Goal: Information Seeking & Learning: Learn about a topic

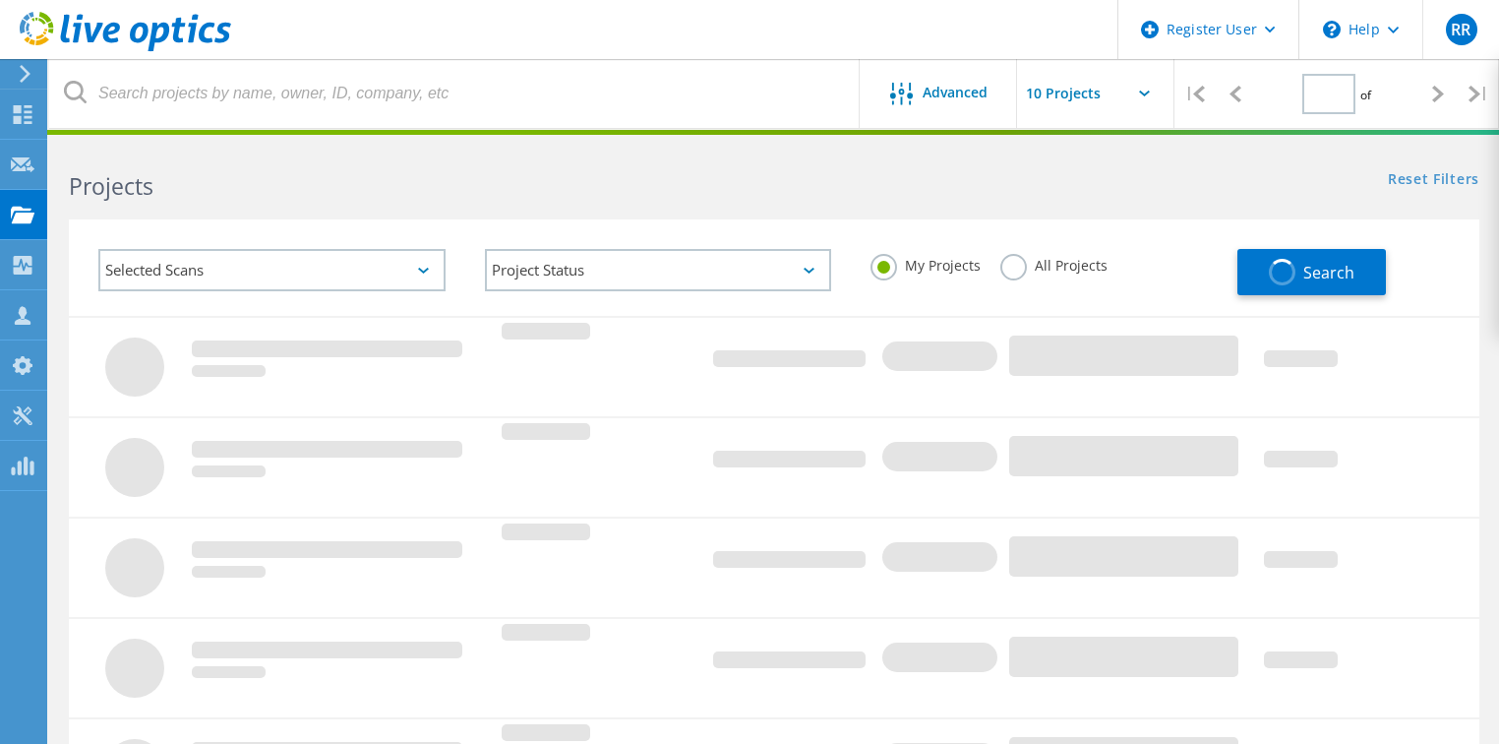
type input "1"
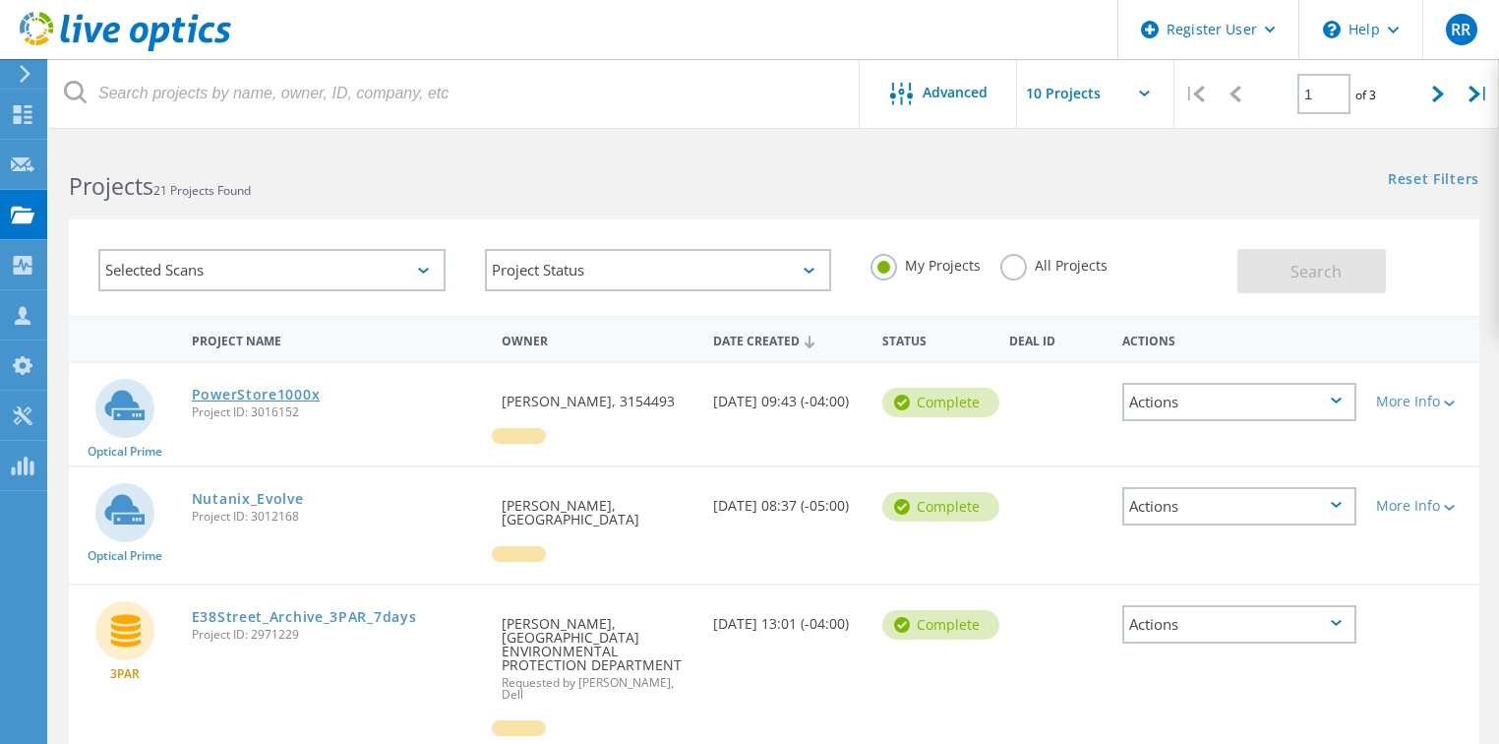
click at [280, 388] on link "PowerStore1000x" at bounding box center [256, 395] width 129 height 14
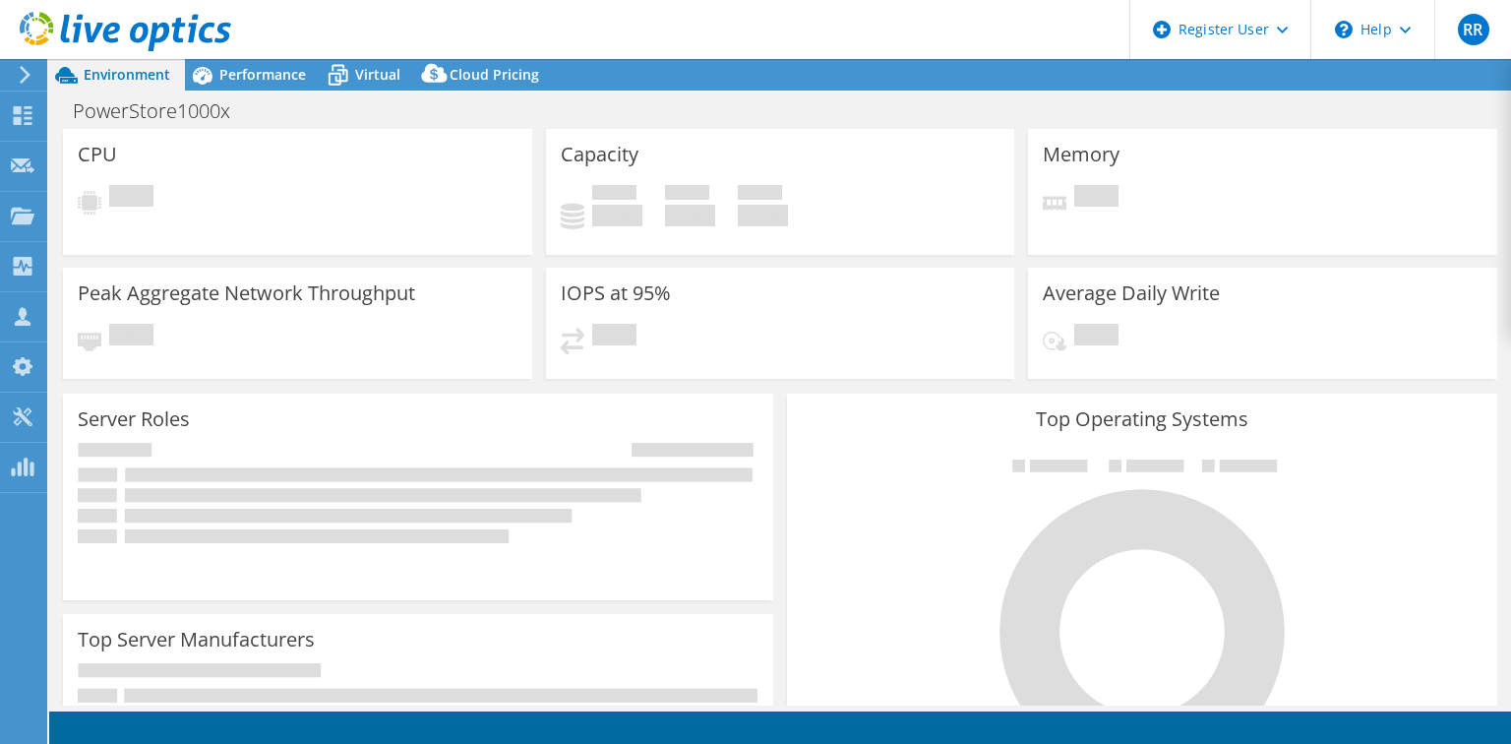
select select "USD"
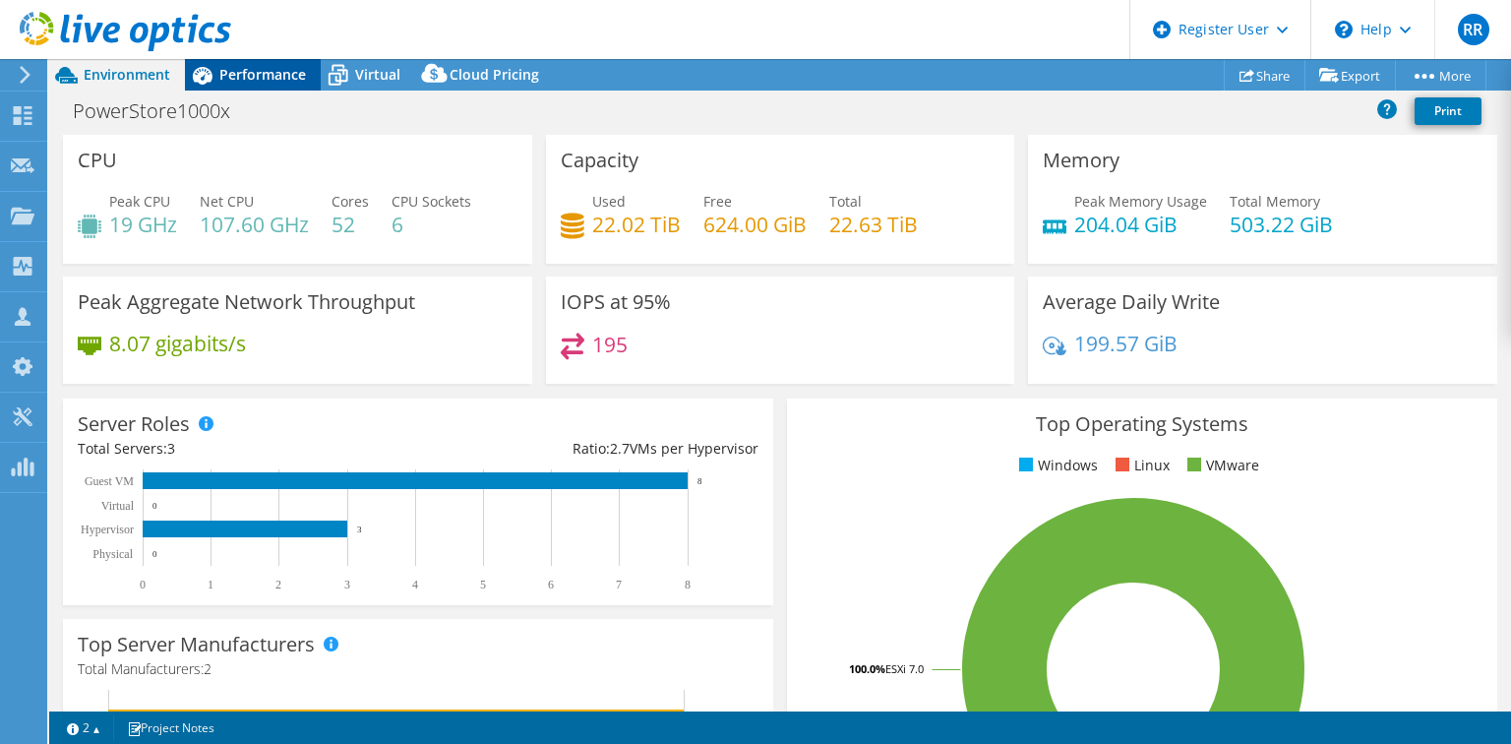
click at [252, 75] on span "Performance" at bounding box center [262, 74] width 87 height 19
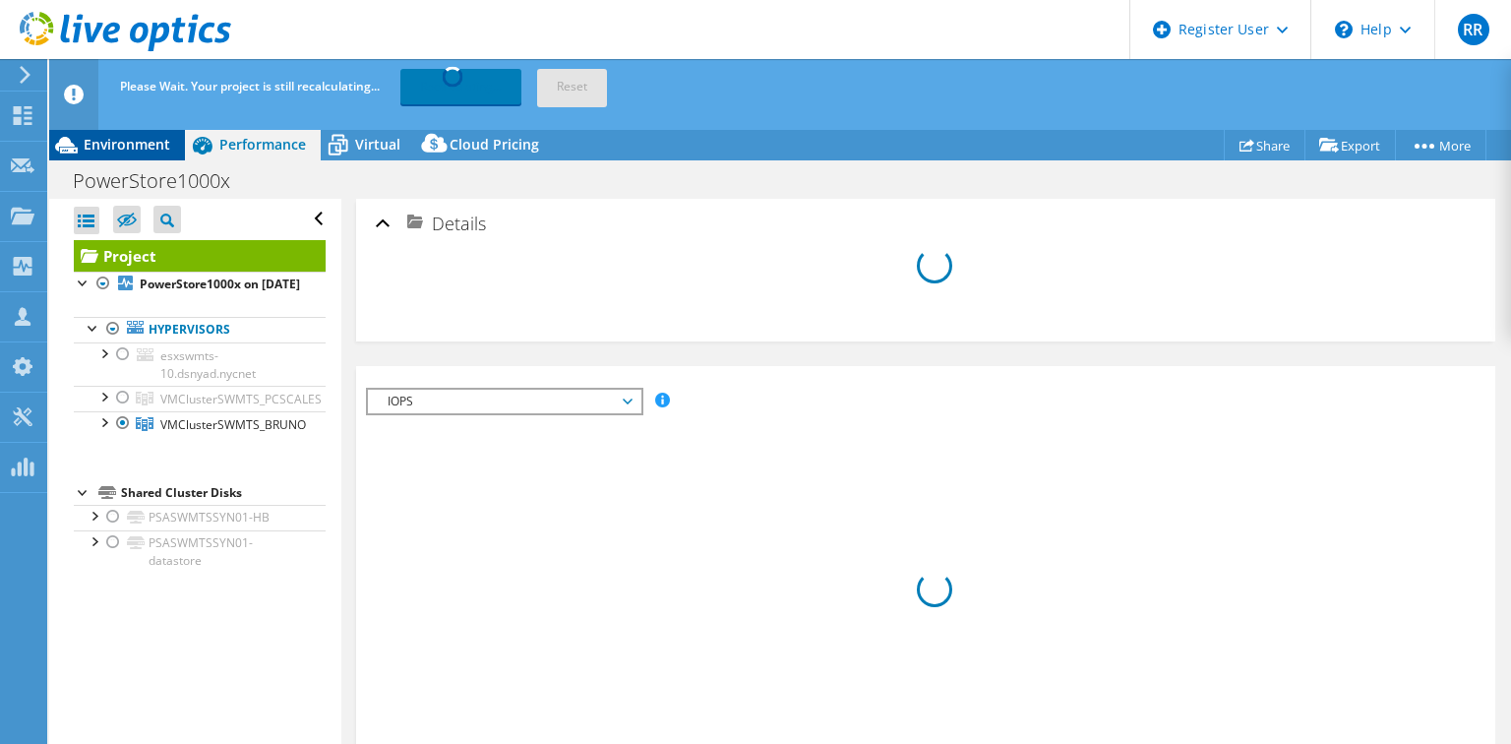
click at [147, 152] on span "Environment" at bounding box center [127, 144] width 87 height 19
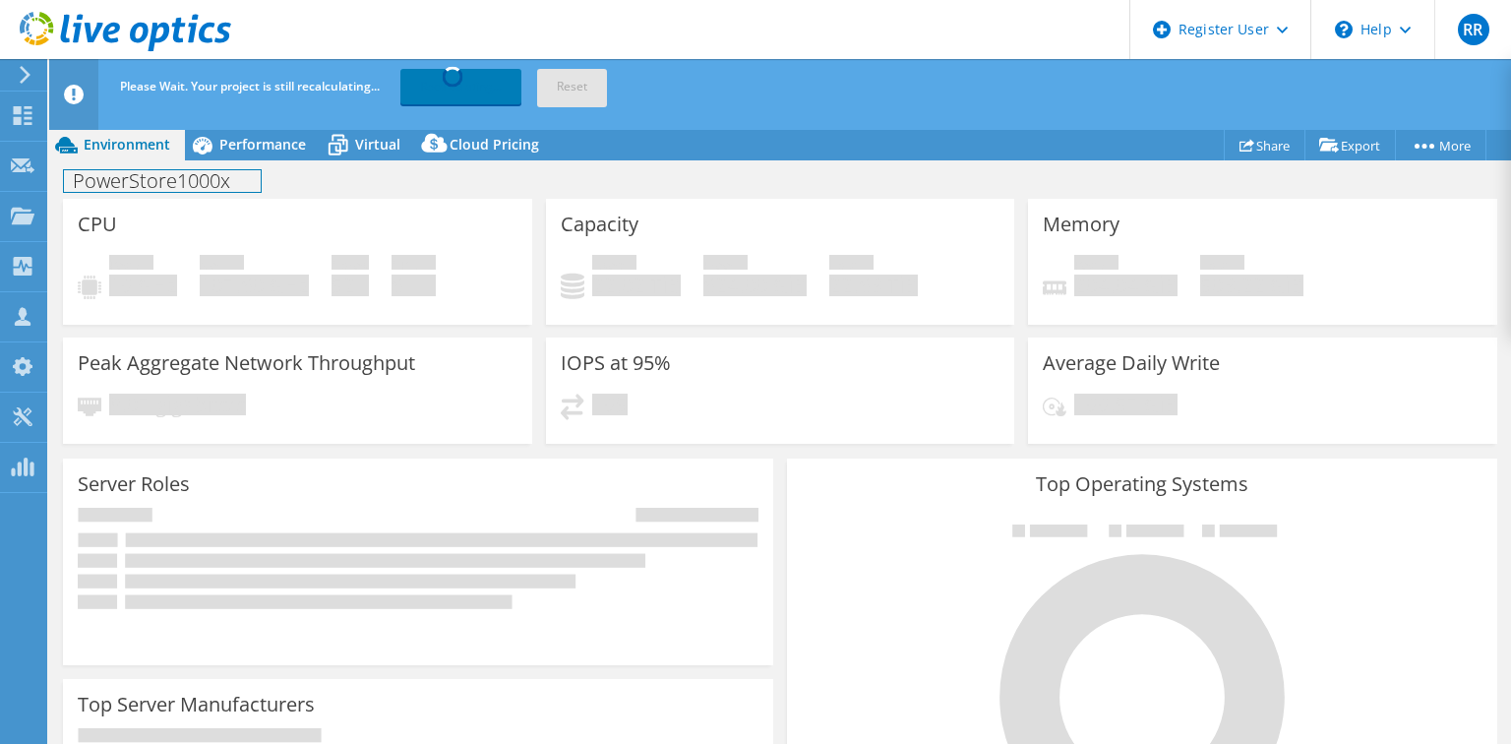
click at [249, 161] on div "PowerStore1000x Print" at bounding box center [780, 179] width 1462 height 38
click at [251, 145] on span "Performance" at bounding box center [262, 144] width 87 height 19
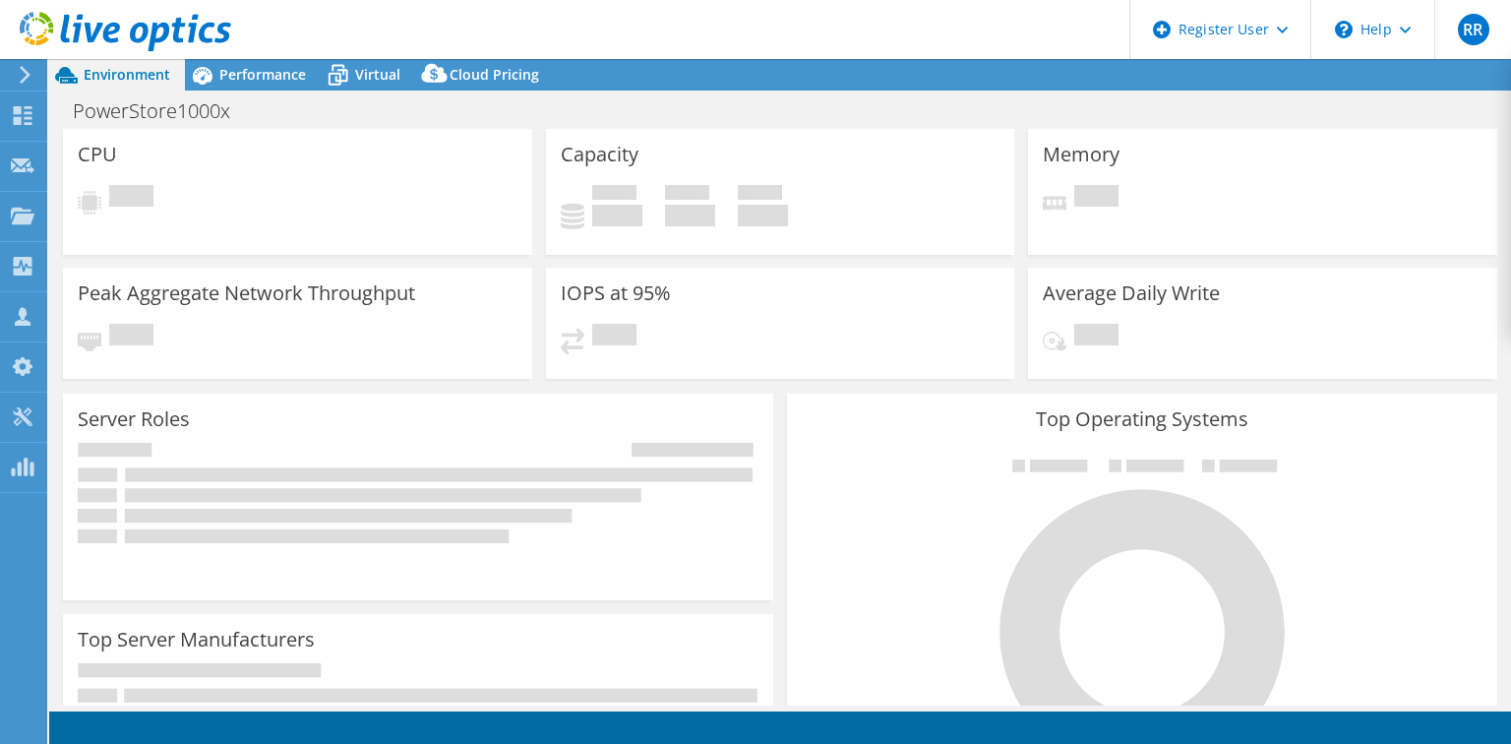
select select "USD"
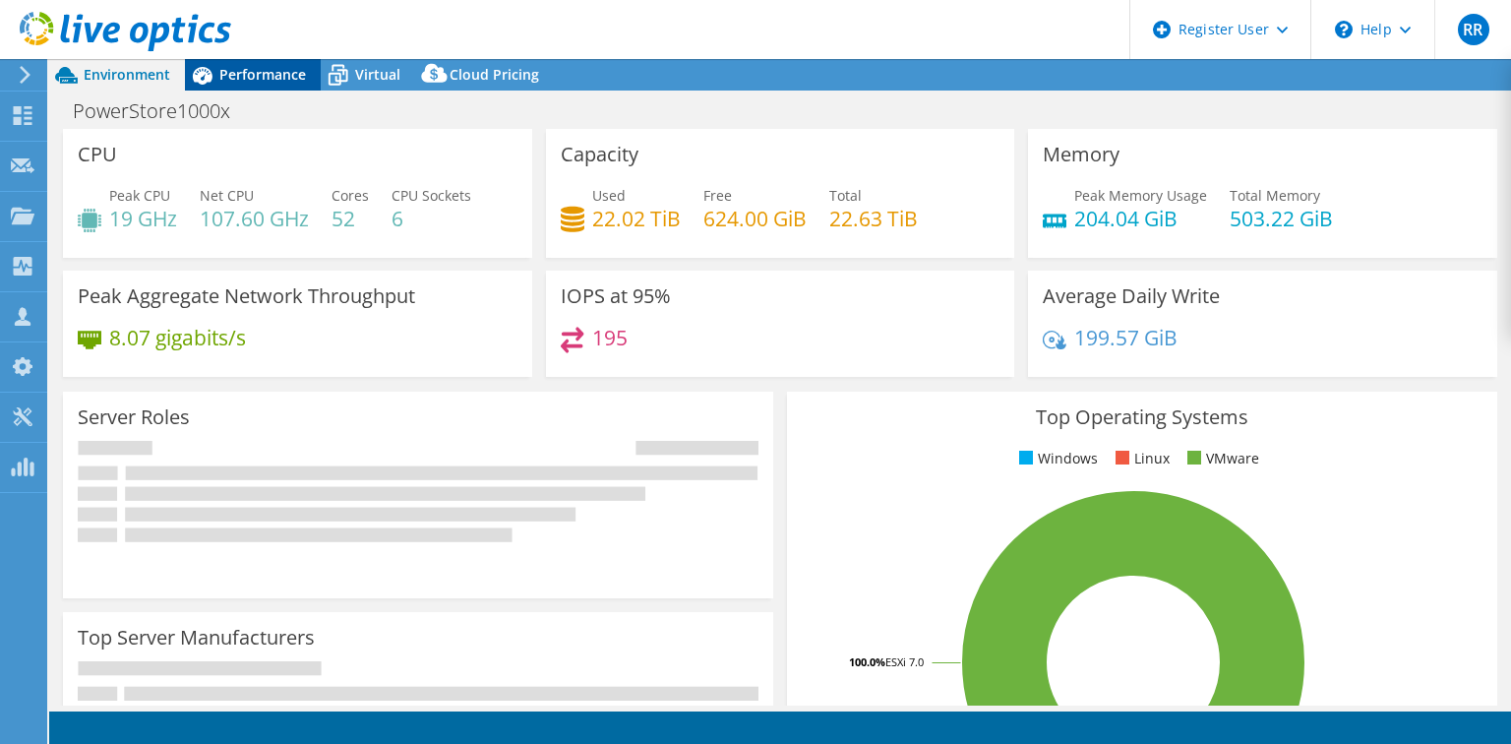
click at [250, 65] on span "Performance" at bounding box center [262, 74] width 87 height 19
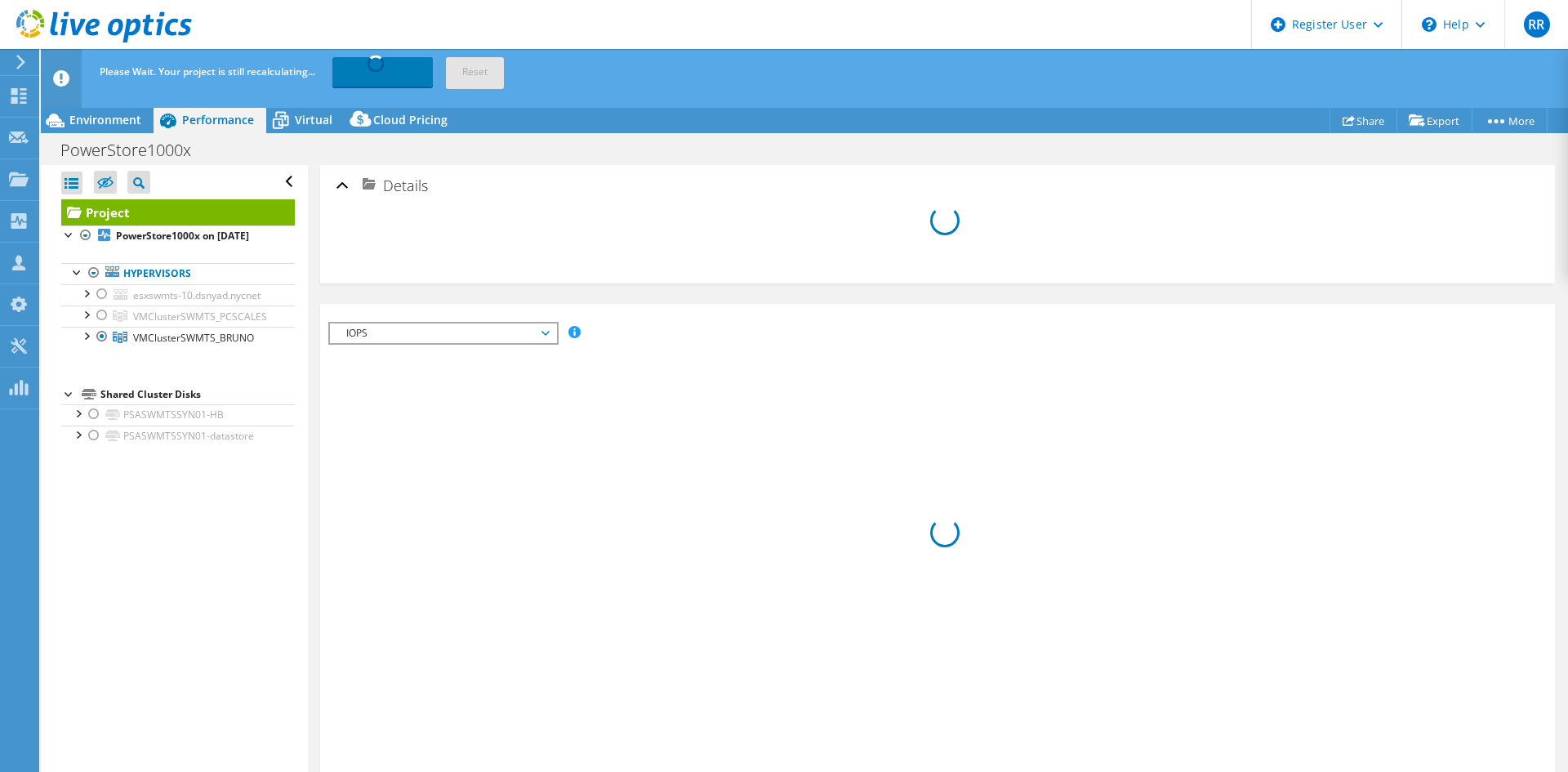
drag, startPoint x: 1244, startPoint y: 1, endPoint x: 888, endPoint y: 315, distance: 474.7
click at [969, 270] on div at bounding box center [937, 247] width 1202 height 66
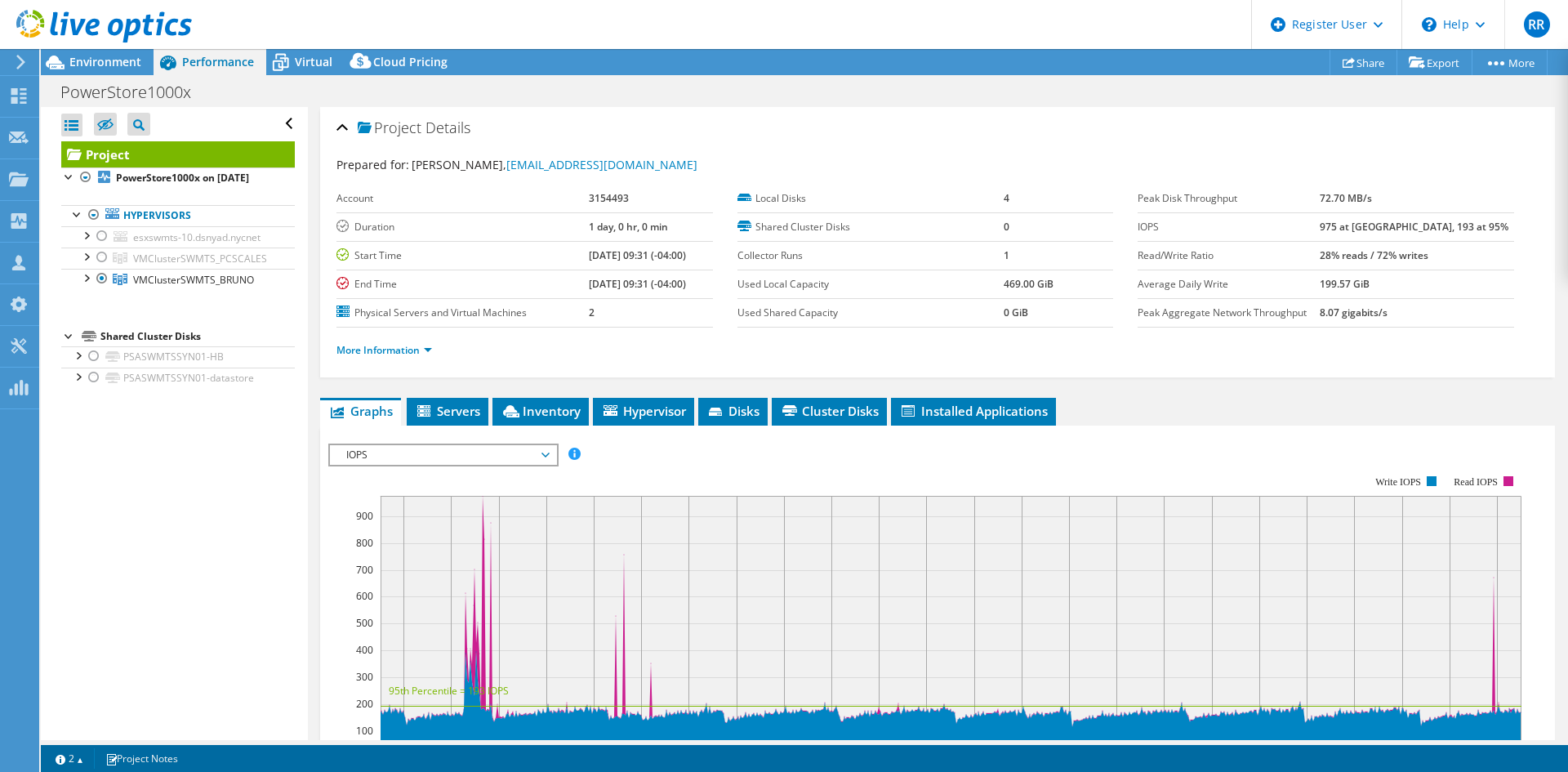
click at [108, 51] on div at bounding box center [95, 27] width 192 height 55
click at [110, 65] on span "Environment" at bounding box center [105, 61] width 72 height 16
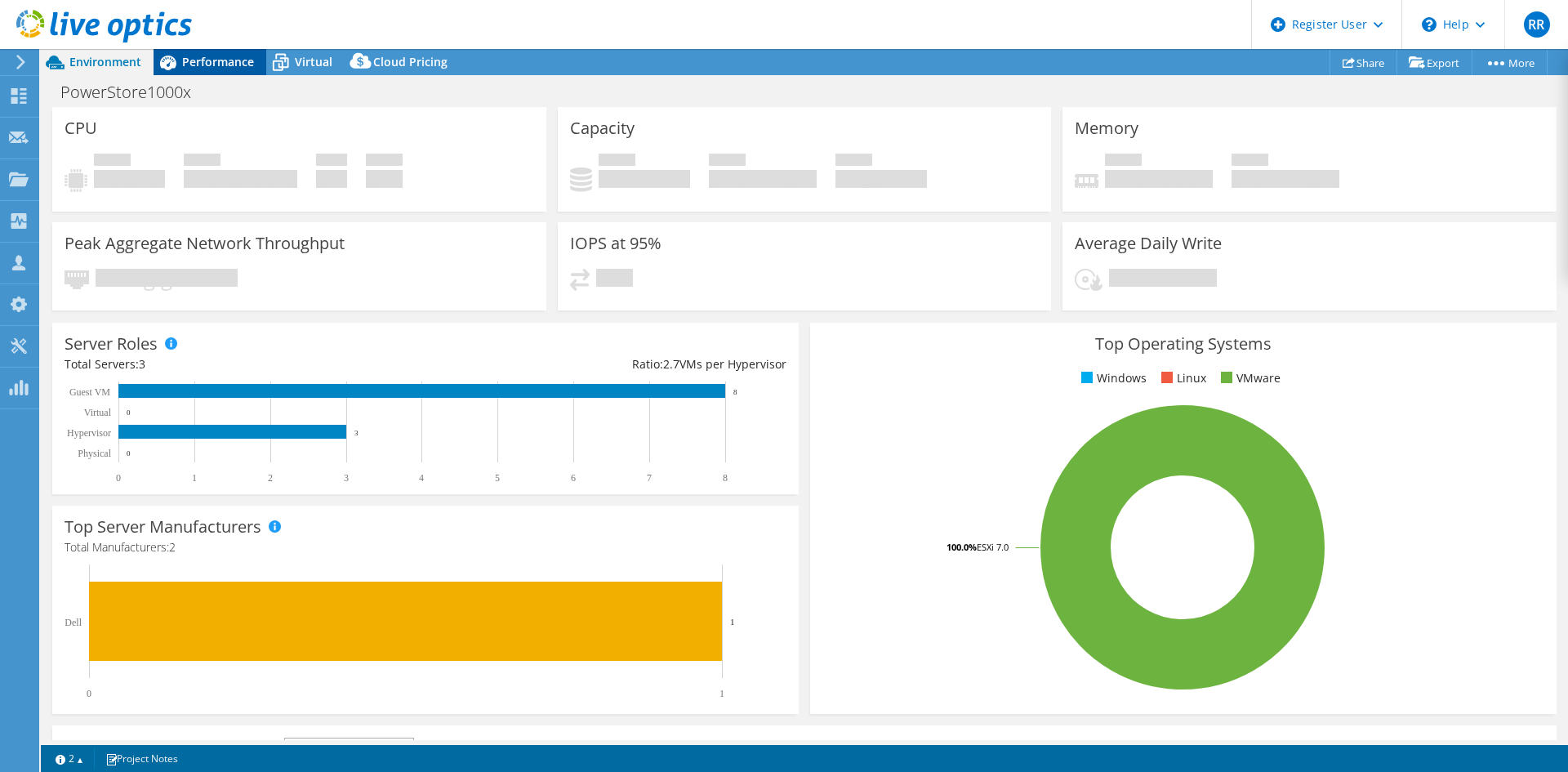
click at [224, 72] on div "Performance" at bounding box center [210, 61] width 113 height 26
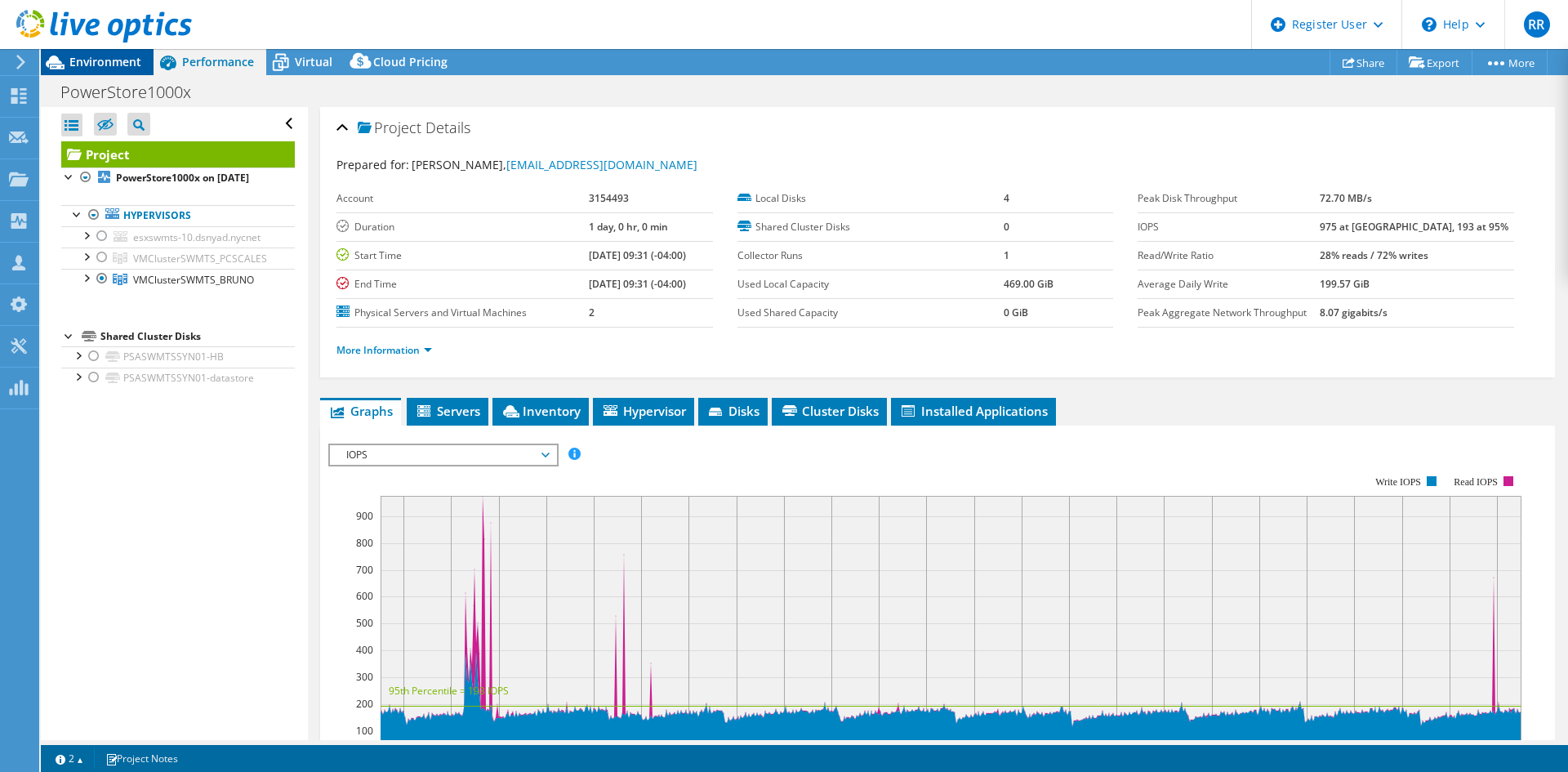
click at [105, 62] on span "Environment" at bounding box center [105, 61] width 72 height 16
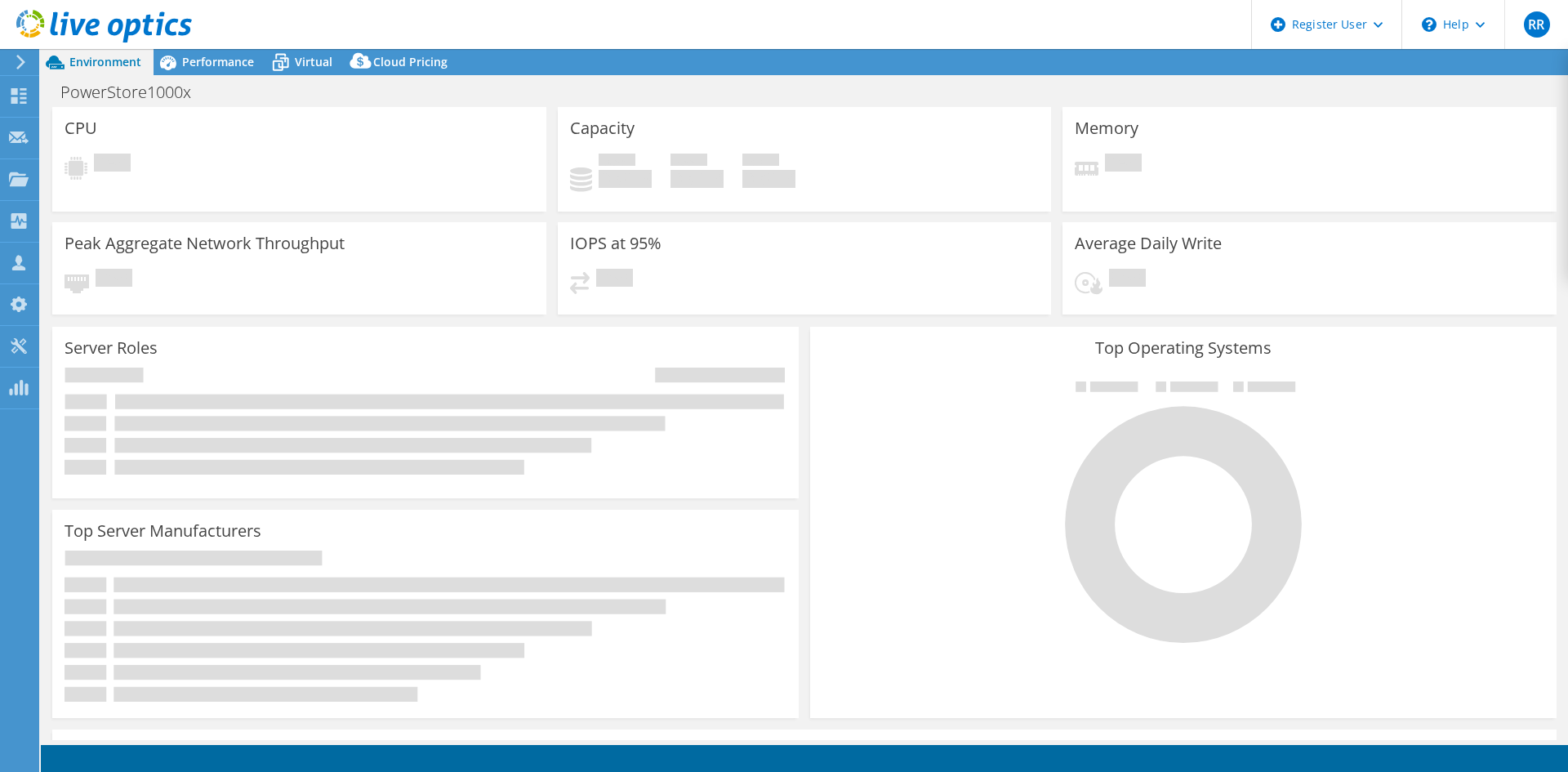
select select "USD"
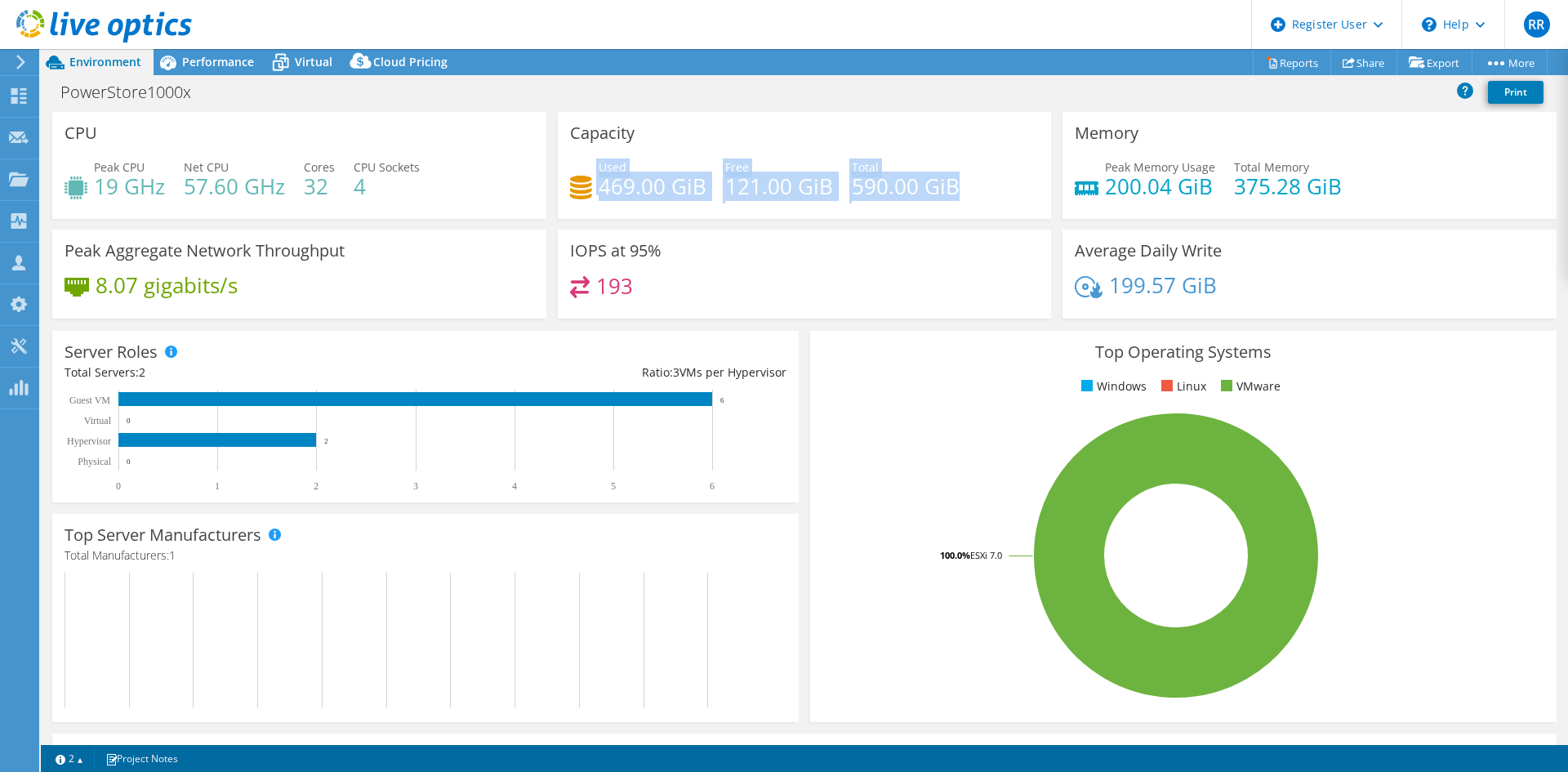
drag, startPoint x: 955, startPoint y: 185, endPoint x: 583, endPoint y: 196, distance: 372.2
click at [583, 196] on div "Used 469.00 GiB Free 121.00 GiB Total 590.00 GiB" at bounding box center [805, 185] width 470 height 53
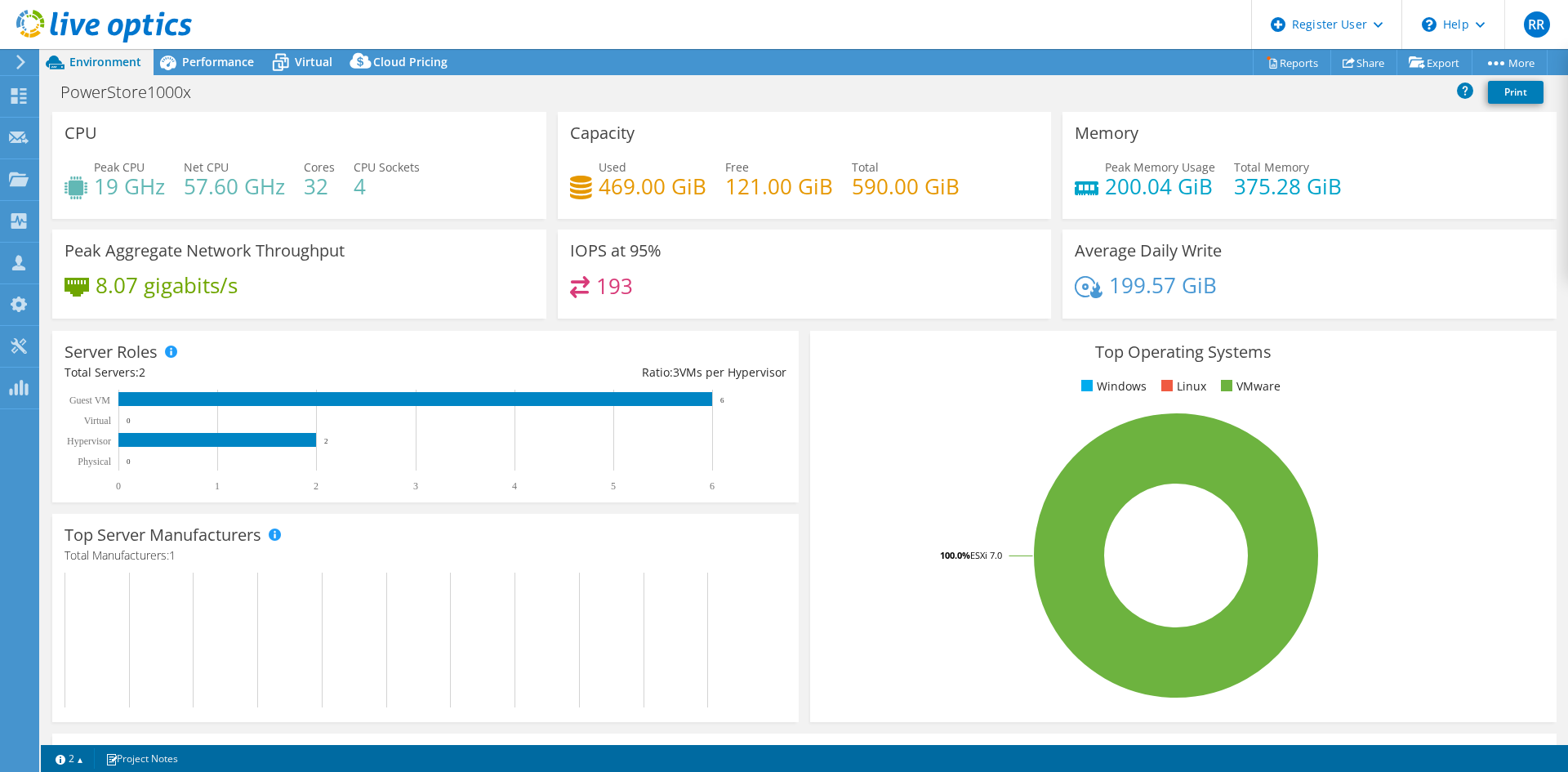
click at [967, 205] on div "Used 469.00 GiB Free 121.00 GiB Total 590.00 GiB" at bounding box center [805, 185] width 470 height 53
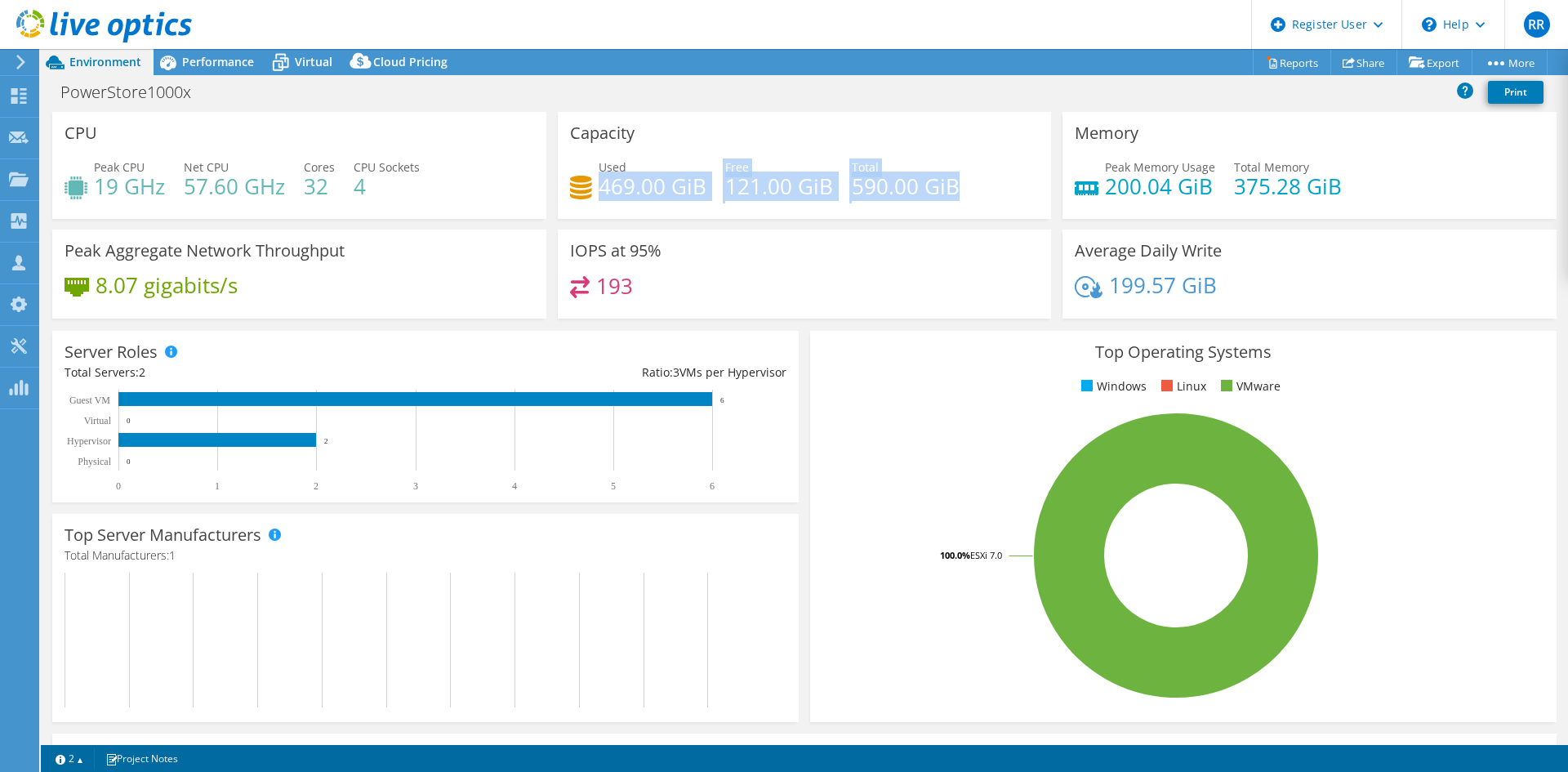
drag, startPoint x: 973, startPoint y: 177, endPoint x: 593, endPoint y: 185, distance: 380.1
click at [593, 185] on div "Used 469.00 GiB Free 121.00 GiB Total 590.00 GiB" at bounding box center [805, 185] width 470 height 53
click at [717, 227] on div "Capacity Used 469.00 GiB Free 121.00 GiB Total 590.00 GiB" at bounding box center [804, 171] width 506 height 118
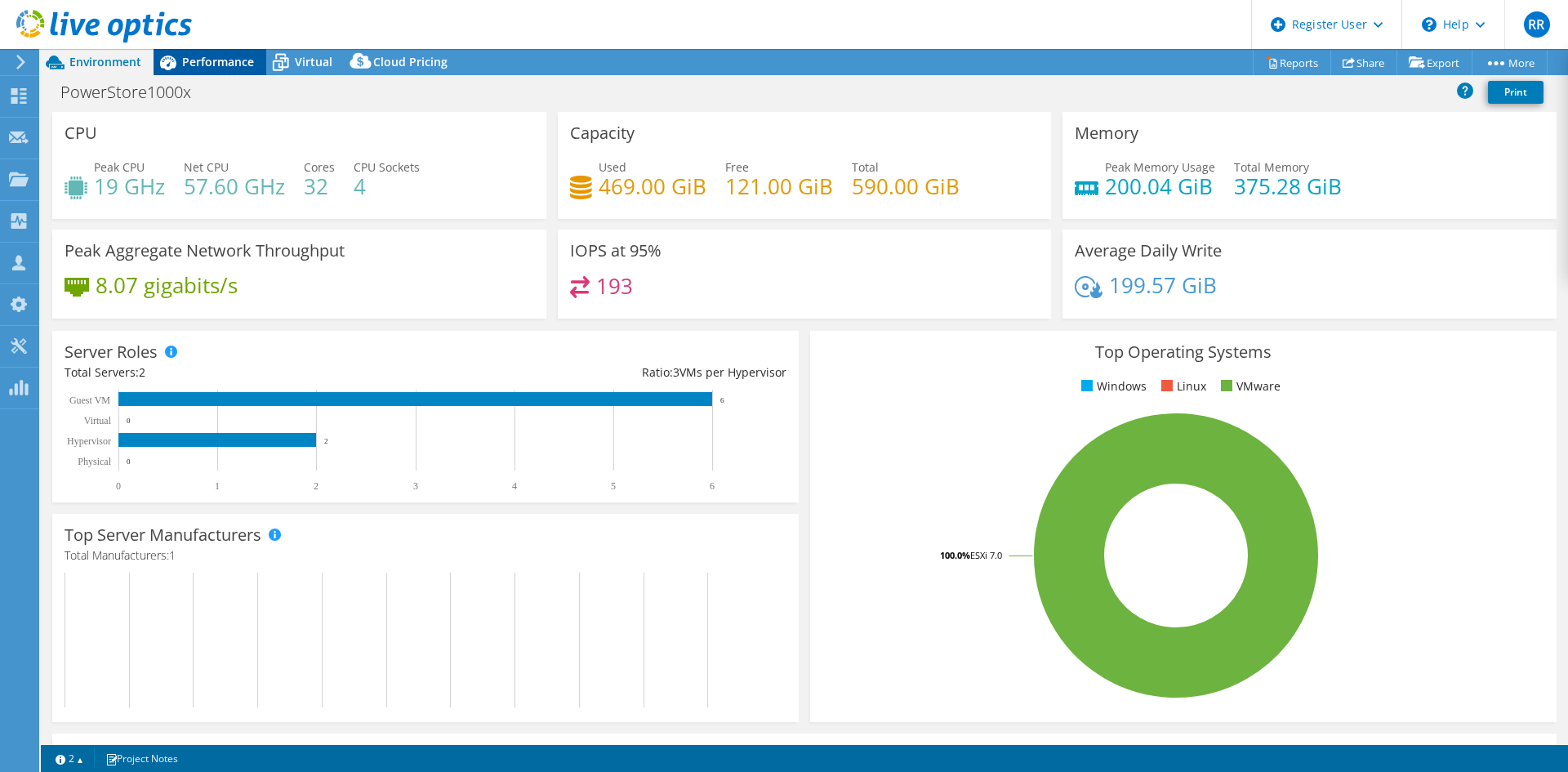
click at [247, 72] on div "Performance" at bounding box center [210, 61] width 113 height 26
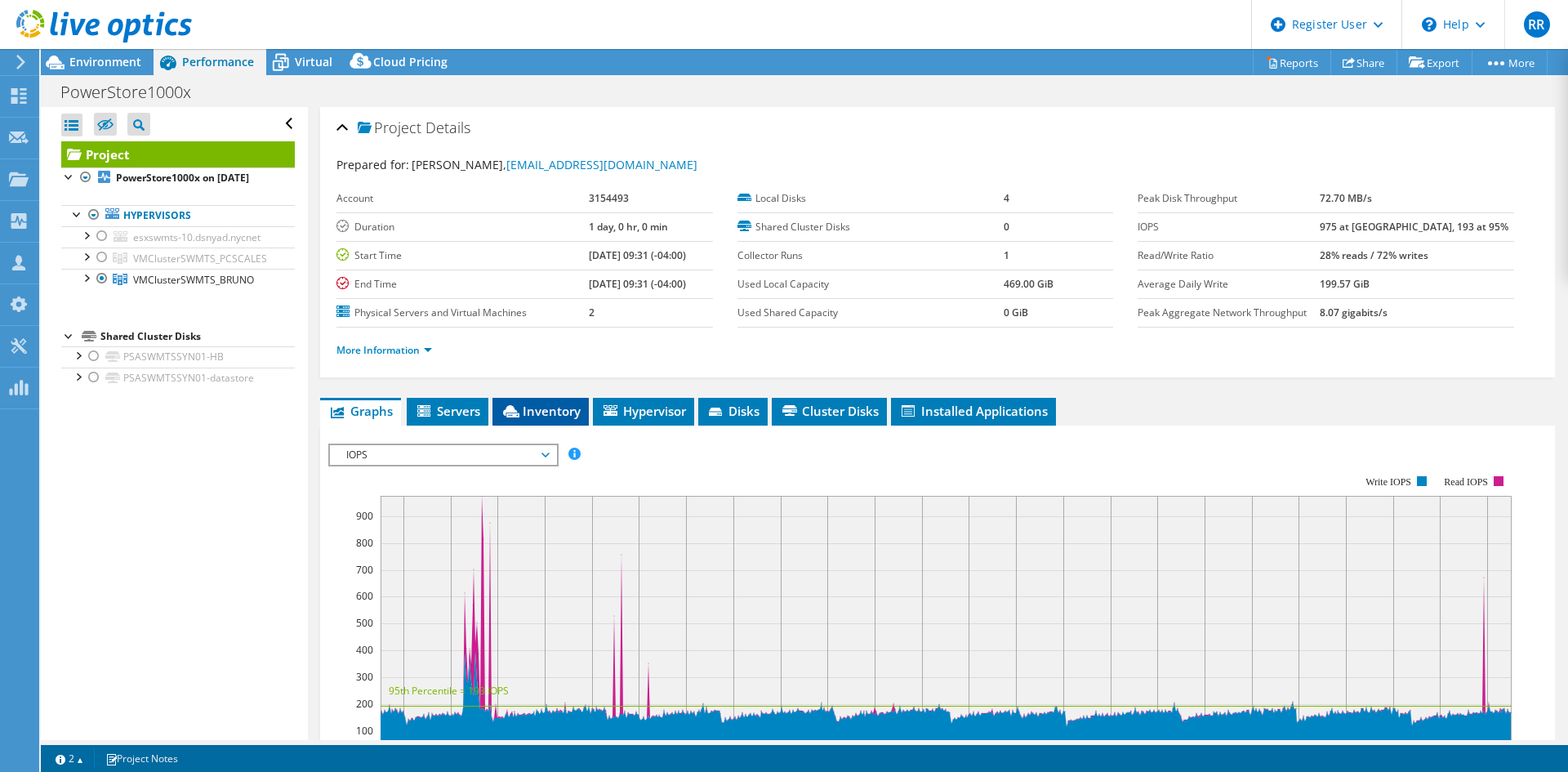
click at [561, 403] on span "Inventory" at bounding box center [540, 411] width 80 height 17
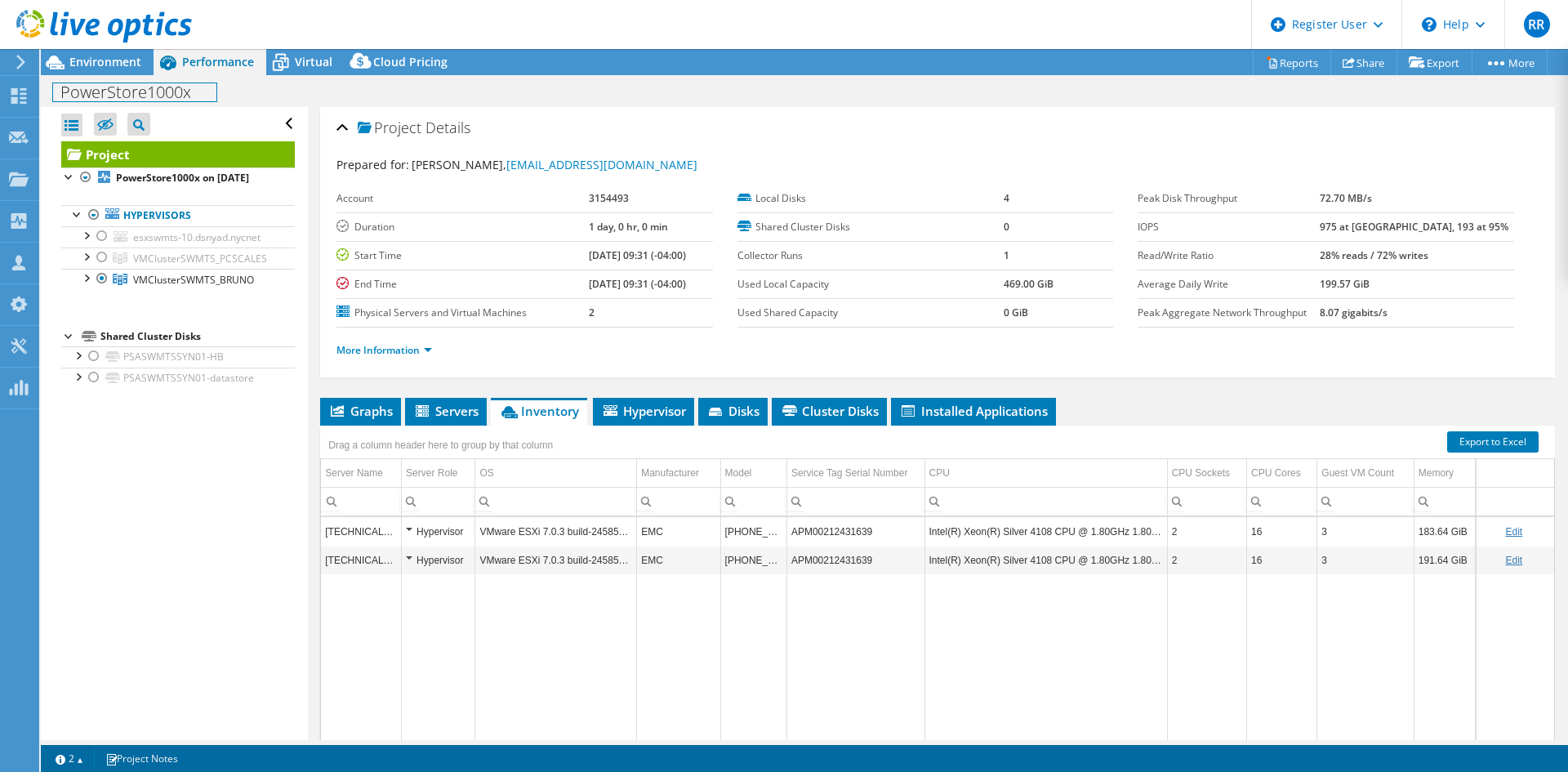
click at [85, 78] on div "PowerStore1000x Print" at bounding box center [804, 91] width 1527 height 30
click at [88, 63] on span "Environment" at bounding box center [105, 61] width 72 height 16
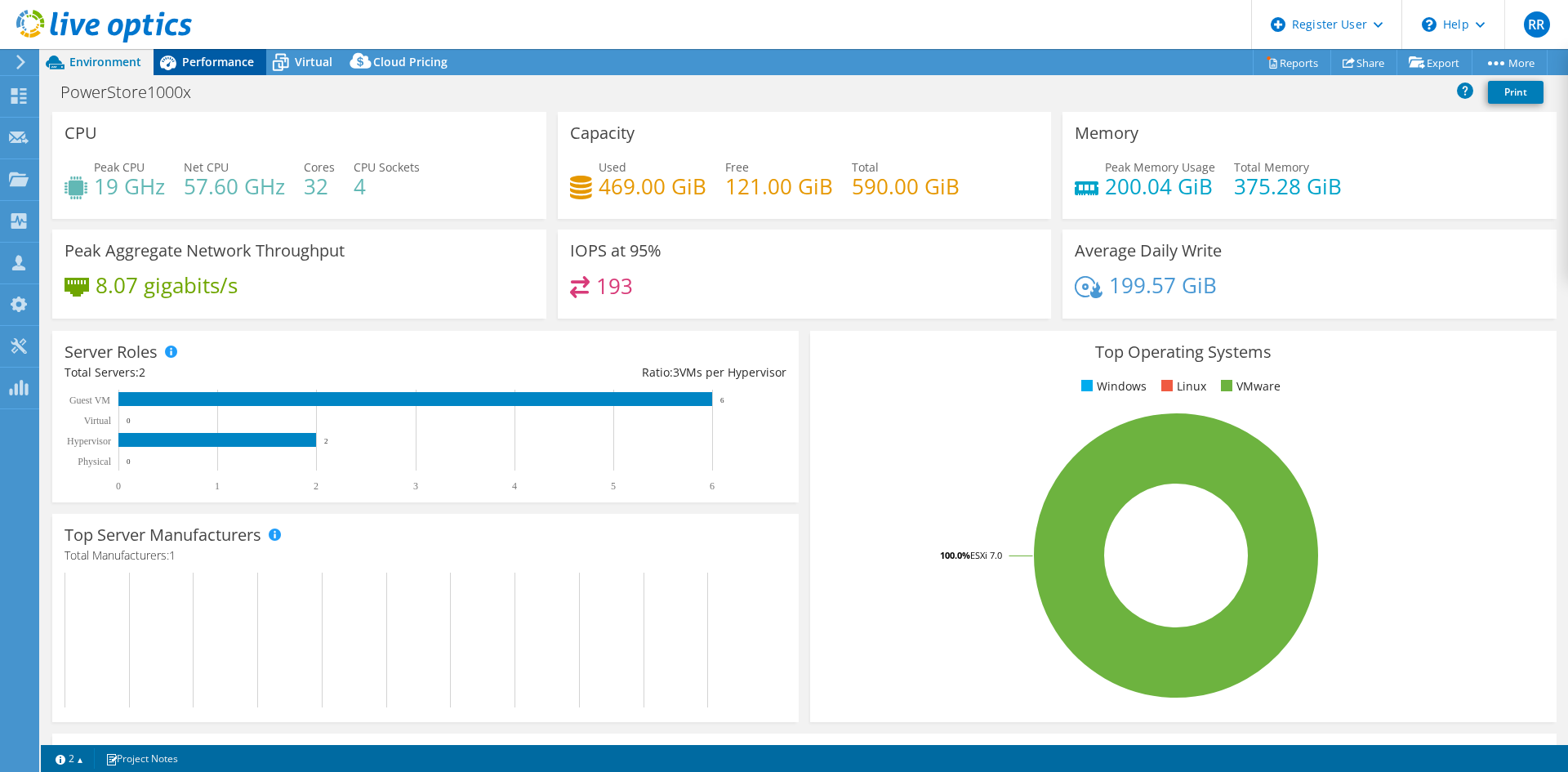
click at [214, 58] on span "Performance" at bounding box center [217, 61] width 72 height 16
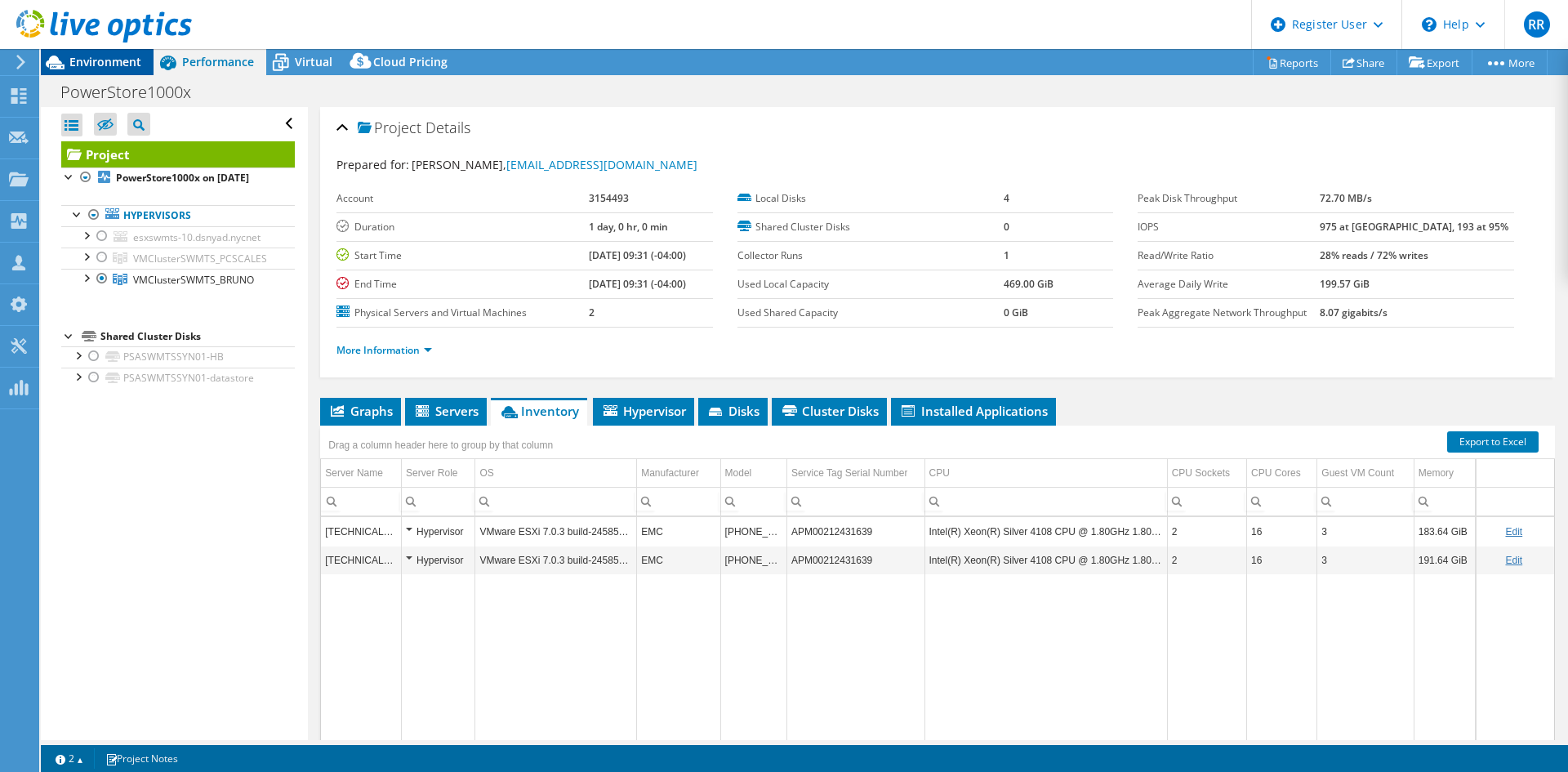
click at [124, 61] on span "Environment" at bounding box center [105, 61] width 72 height 16
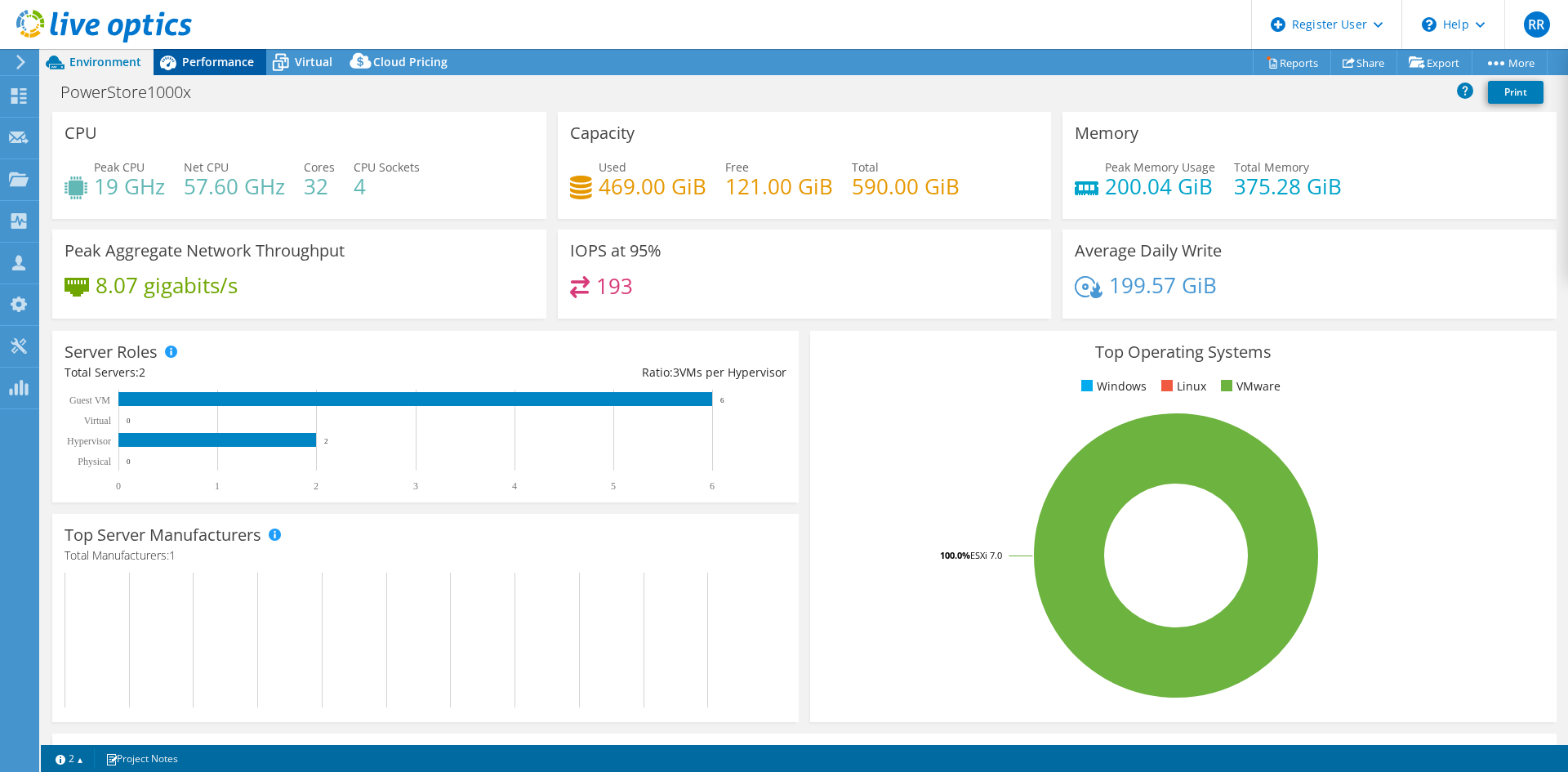
click at [213, 51] on div "Performance" at bounding box center [210, 61] width 113 height 26
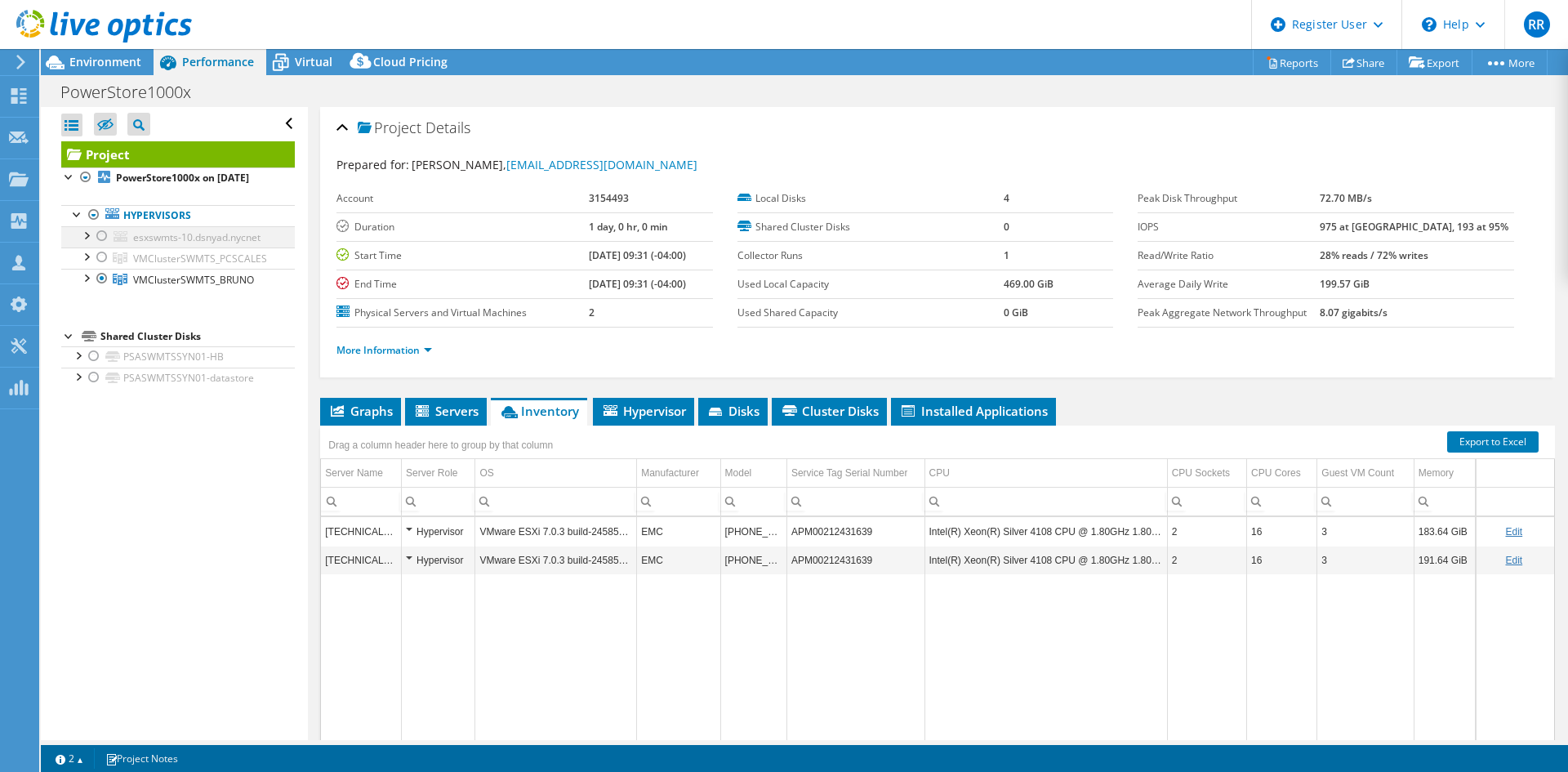
click at [100, 246] on div at bounding box center [102, 236] width 17 height 20
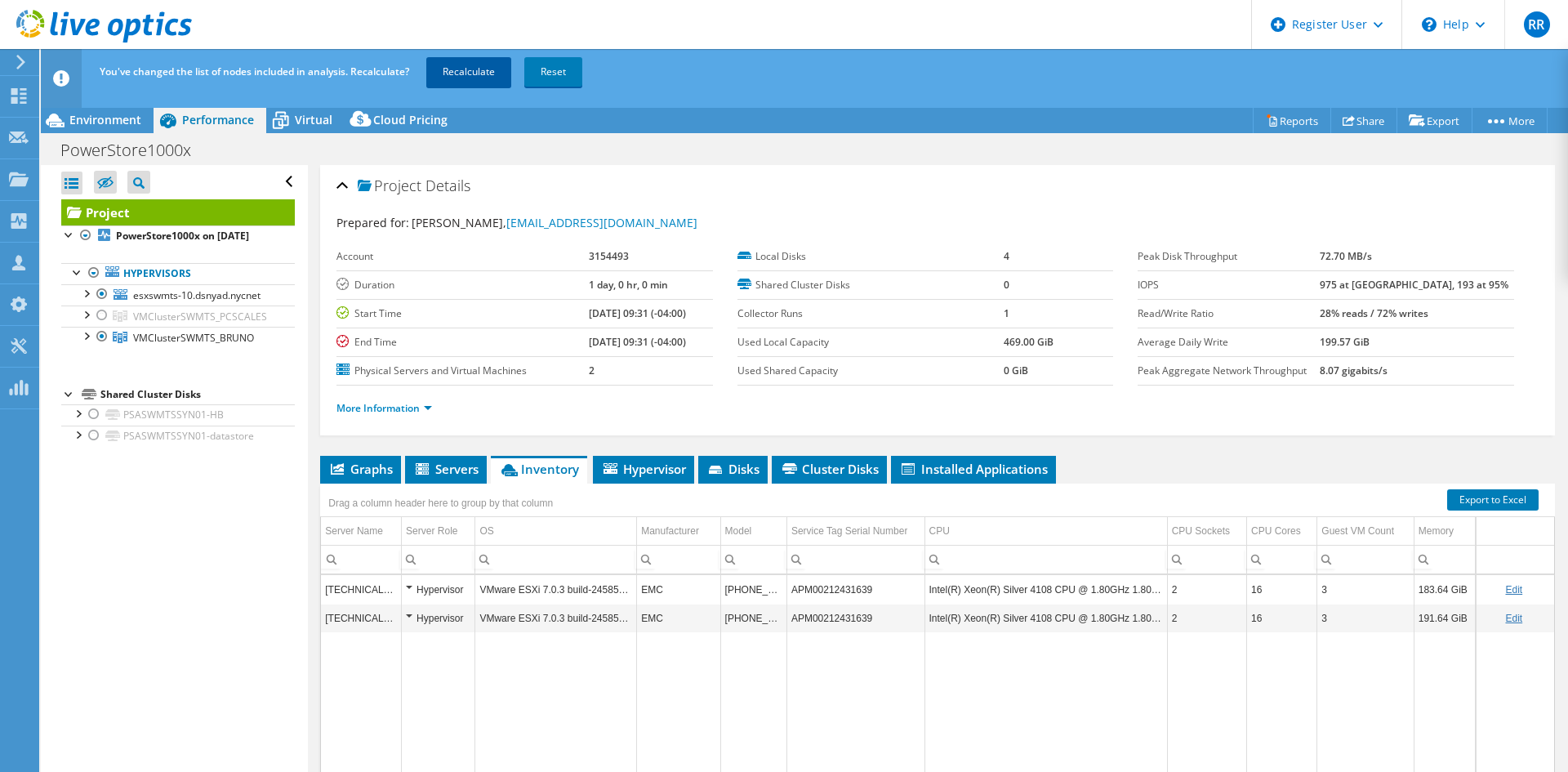
click at [476, 72] on link "Recalculate" at bounding box center [469, 71] width 85 height 29
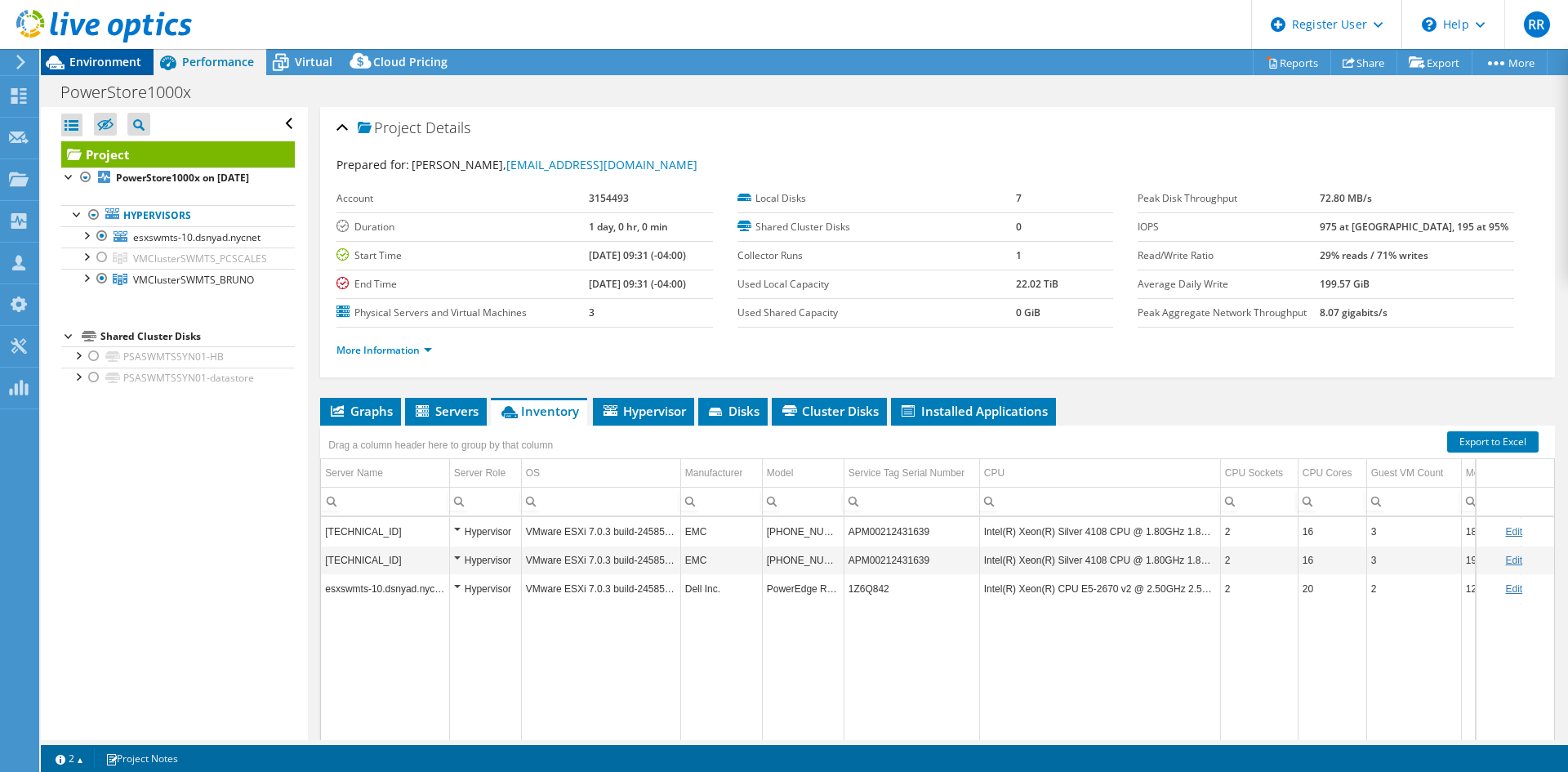
click at [127, 67] on span "Environment" at bounding box center [105, 61] width 72 height 16
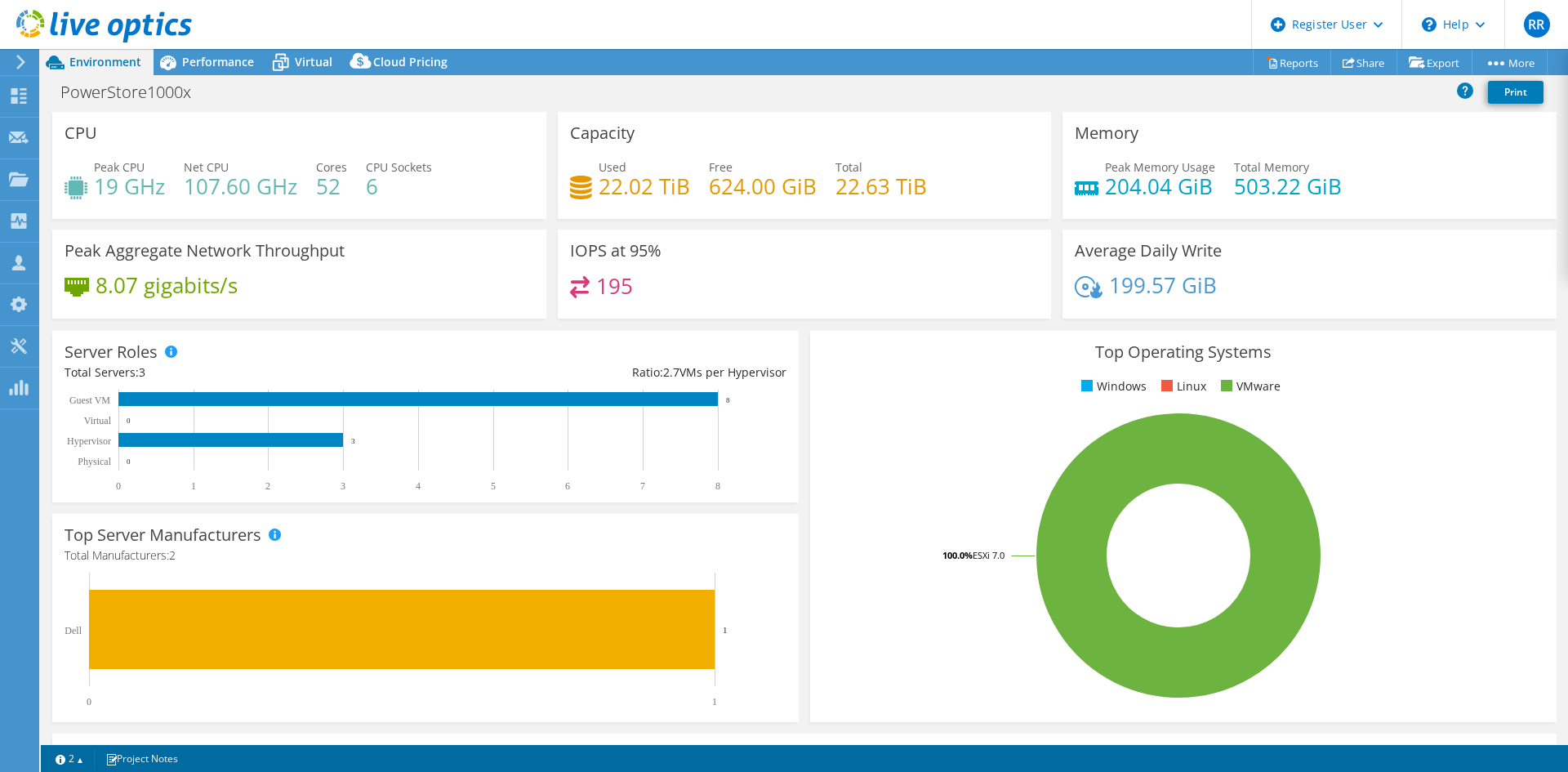
click at [827, 188] on div "Used 22.02 TiB Free 624.00 GiB Total 22.63 TiB" at bounding box center [805, 185] width 470 height 53
click at [214, 68] on span "Performance" at bounding box center [217, 61] width 72 height 16
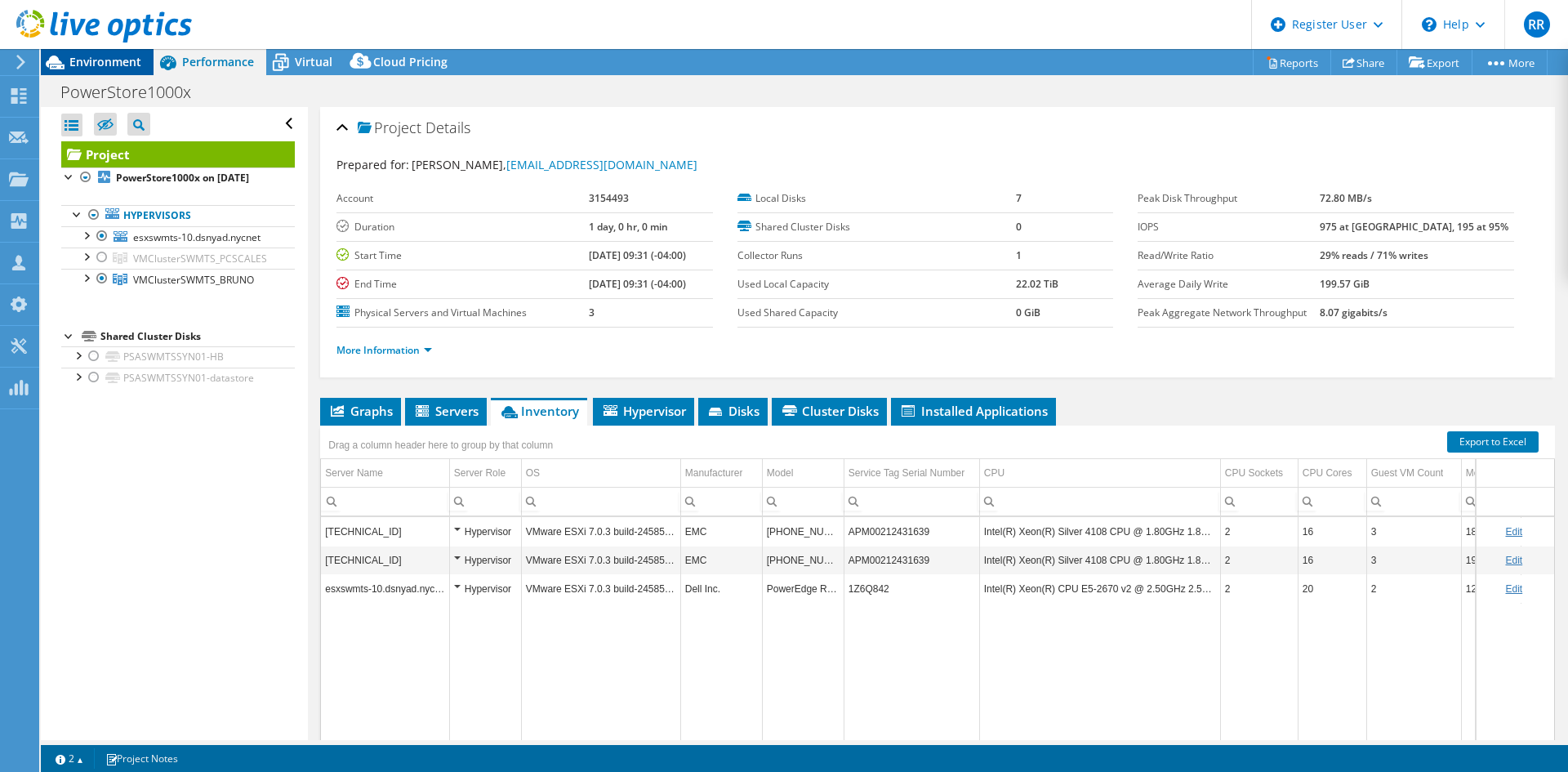
click at [126, 69] on span "Environment" at bounding box center [105, 61] width 72 height 16
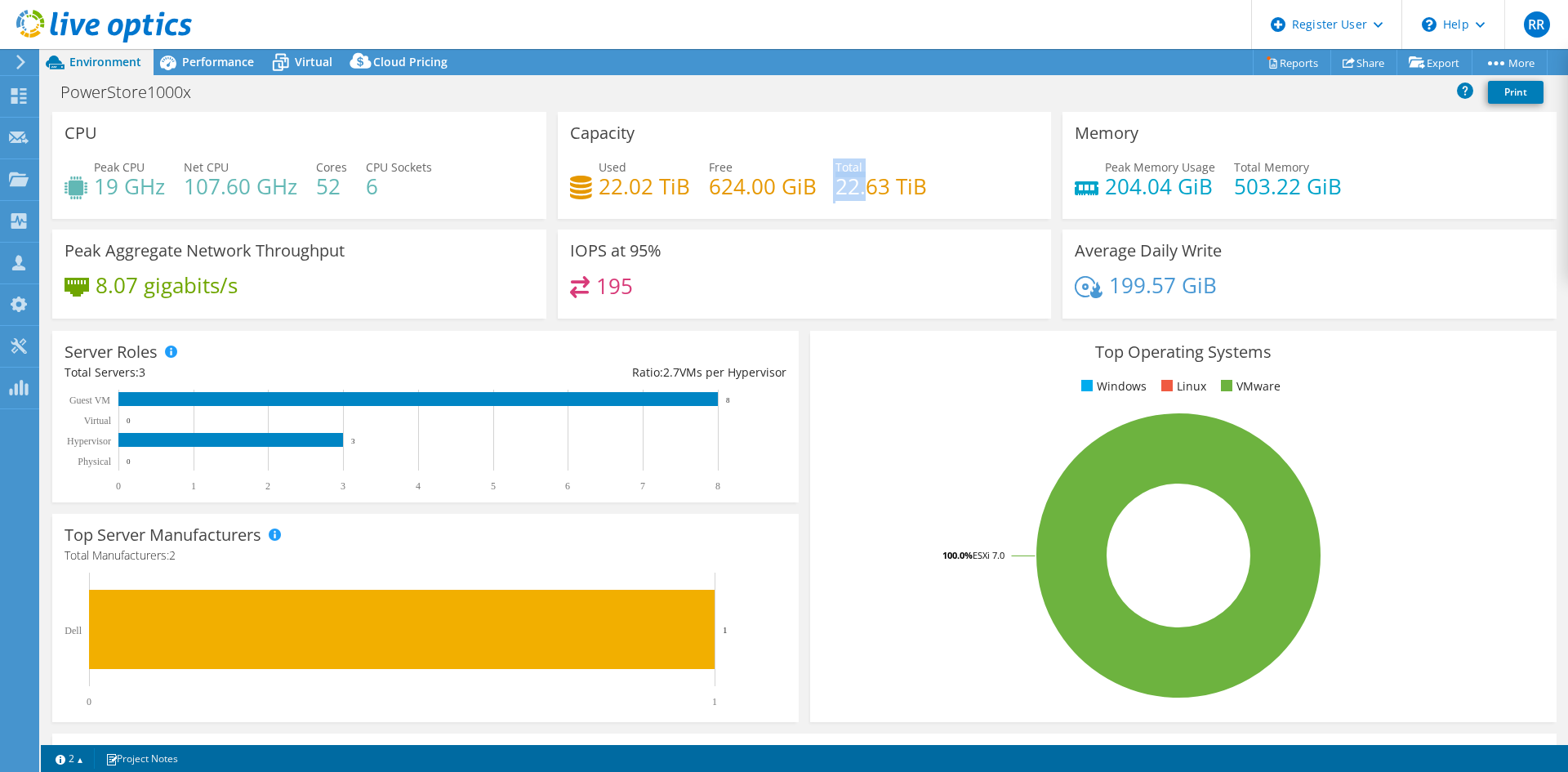
drag, startPoint x: 825, startPoint y: 188, endPoint x: 862, endPoint y: 188, distance: 37.0
click at [862, 188] on div "Used 22.02 TiB Free 624.00 GiB Total 22.63 TiB" at bounding box center [805, 185] width 470 height 53
click at [869, 208] on div "Used 22.02 TiB Free 624.00 GiB Total 22.63 TiB" at bounding box center [805, 185] width 470 height 53
click at [228, 61] on span "Performance" at bounding box center [217, 61] width 72 height 16
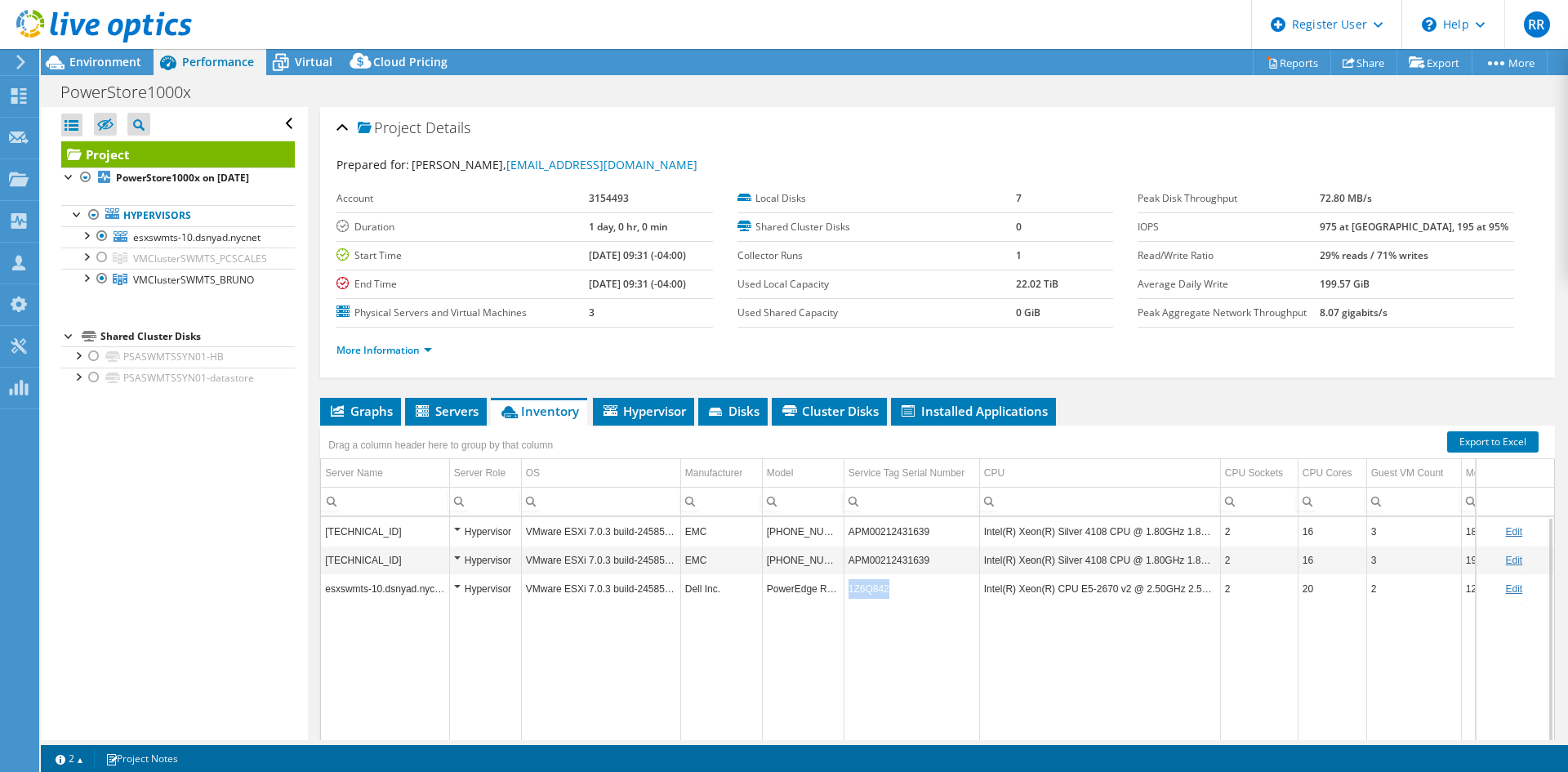
drag, startPoint x: 892, startPoint y: 590, endPoint x: 841, endPoint y: 586, distance: 51.2
click at [841, 586] on tr "esxswmts-10.dsnyad.nycnet Hypervisor VMware ESXi 7.0.3 build-24585291 Dell Inc.…" at bounding box center [960, 589] width 1278 height 28
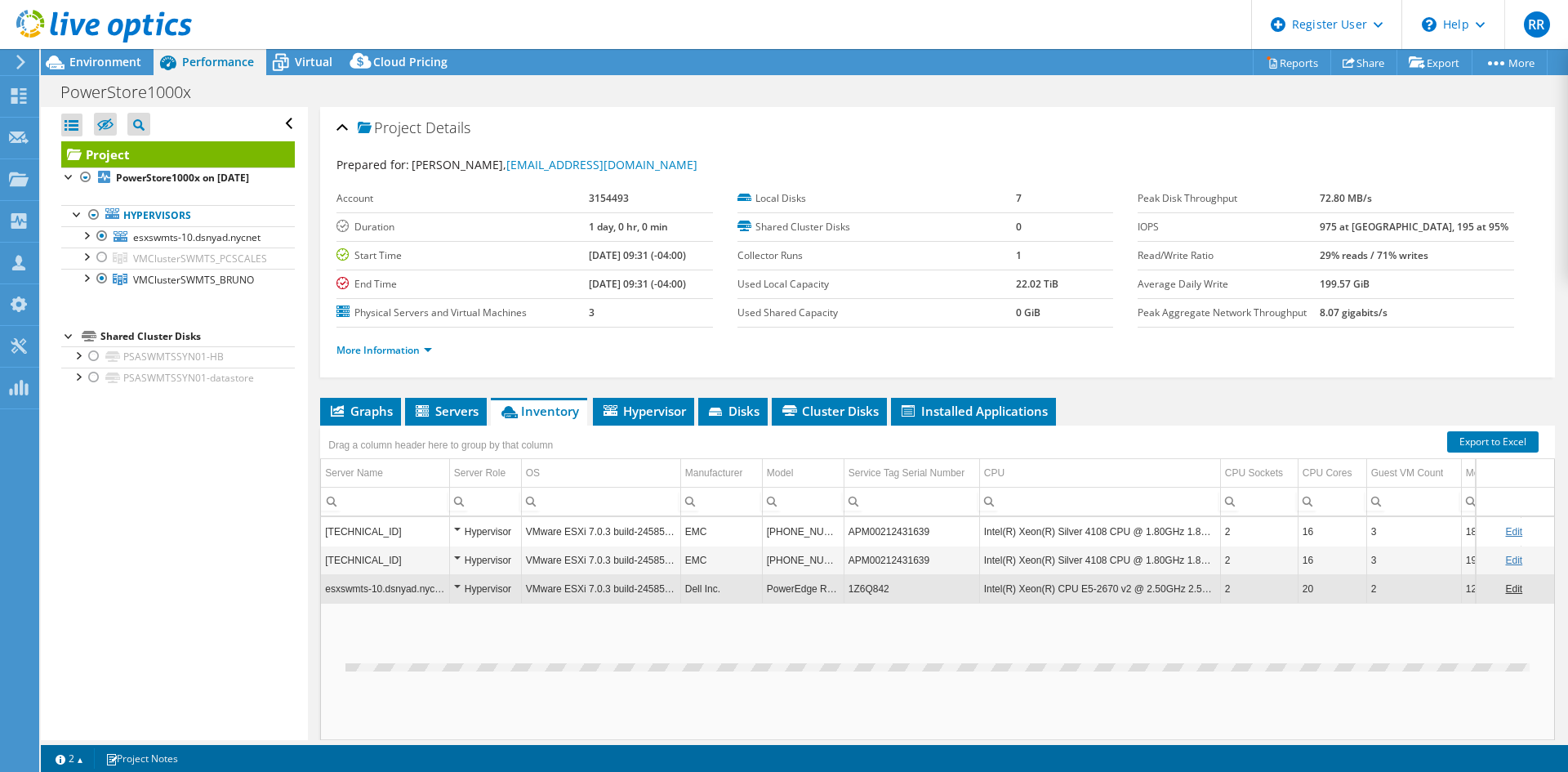
copy tr "1Z6Q842"
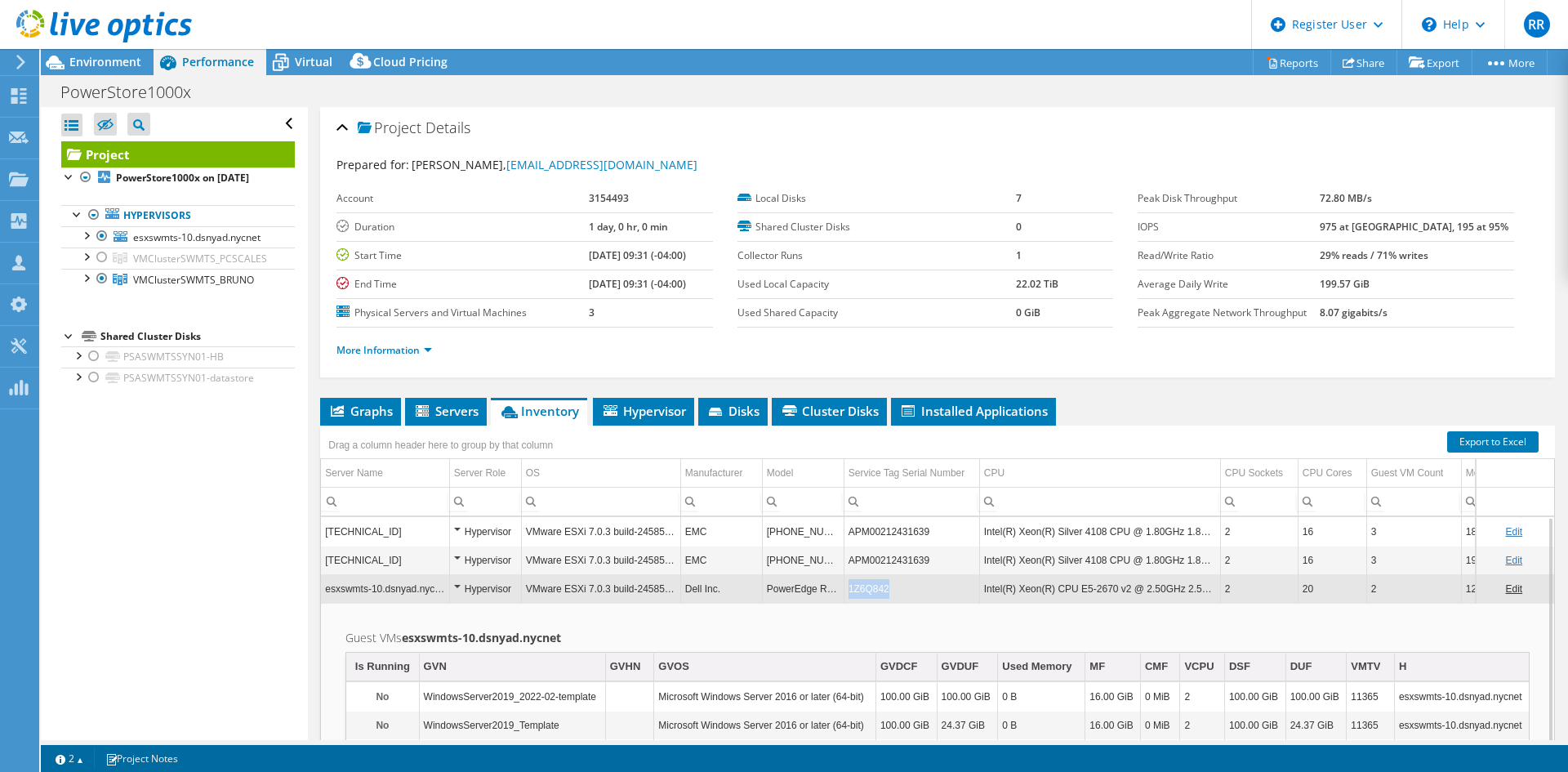
copy td "1Z6Q842"
drag, startPoint x: 896, startPoint y: 585, endPoint x: 846, endPoint y: 588, distance: 50.1
click at [846, 588] on td "1Z6Q842" at bounding box center [911, 589] width 135 height 28
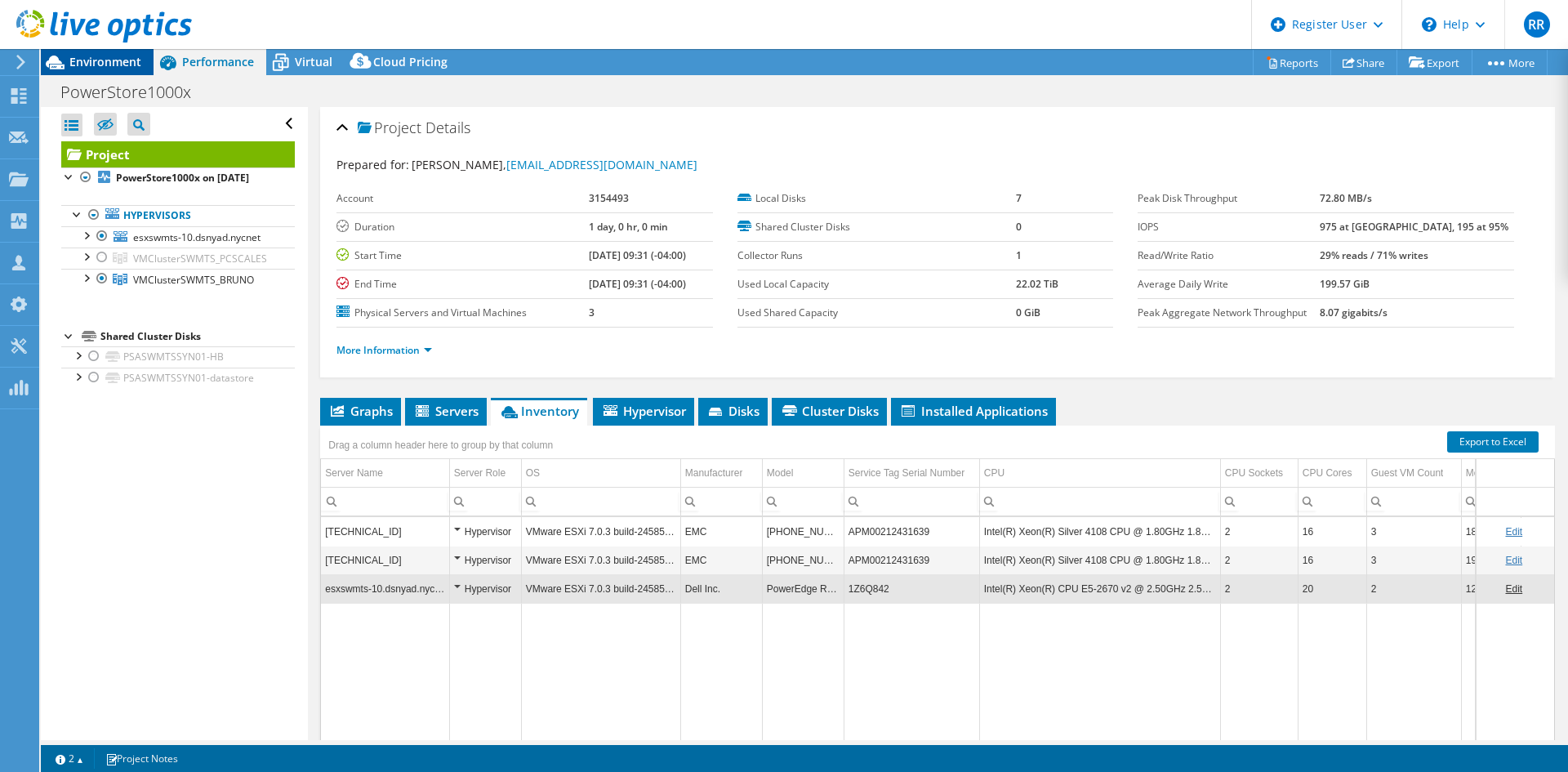
click at [70, 67] on span "Environment" at bounding box center [105, 61] width 72 height 16
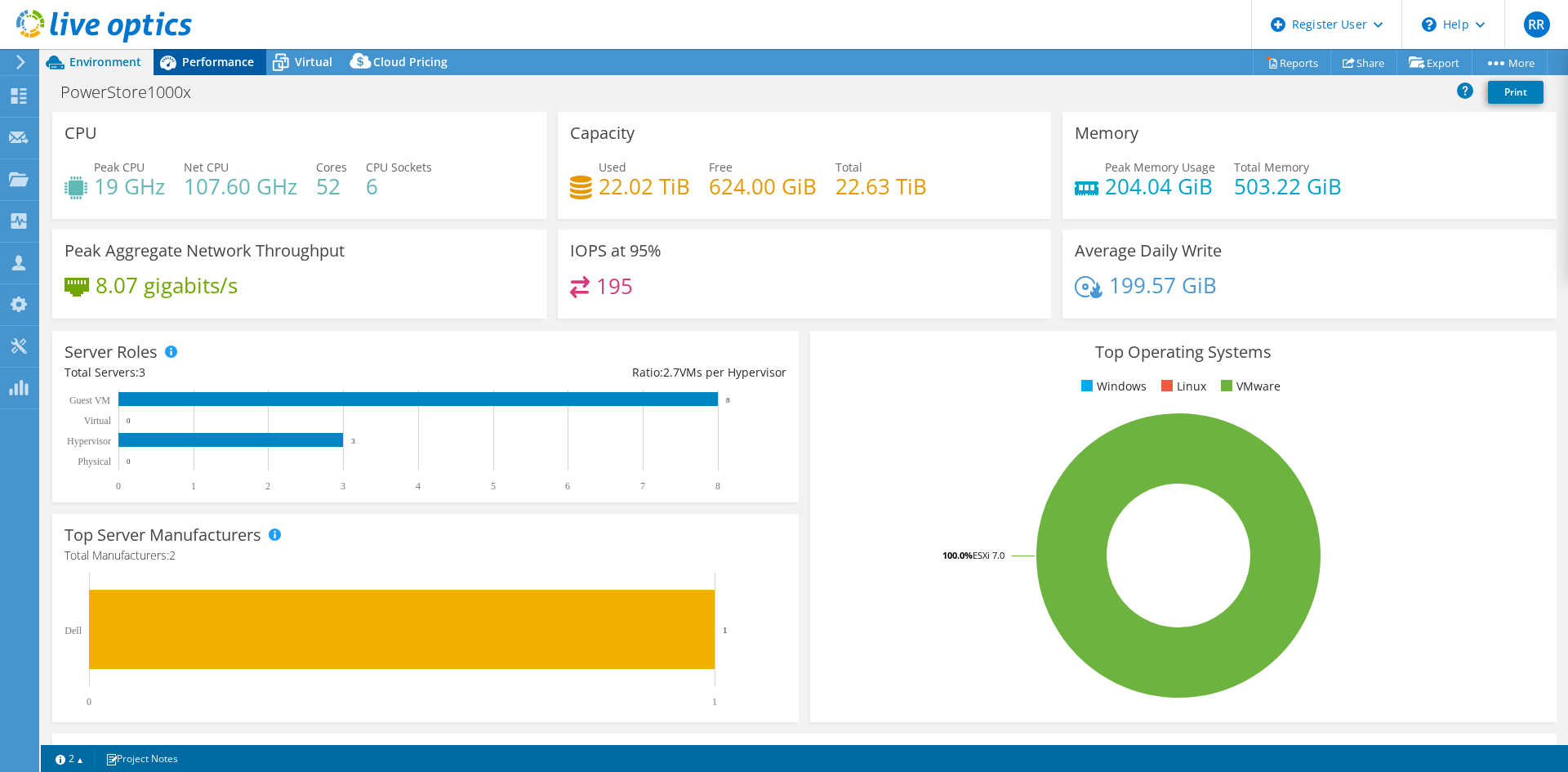
click at [240, 72] on div "Performance" at bounding box center [210, 61] width 113 height 26
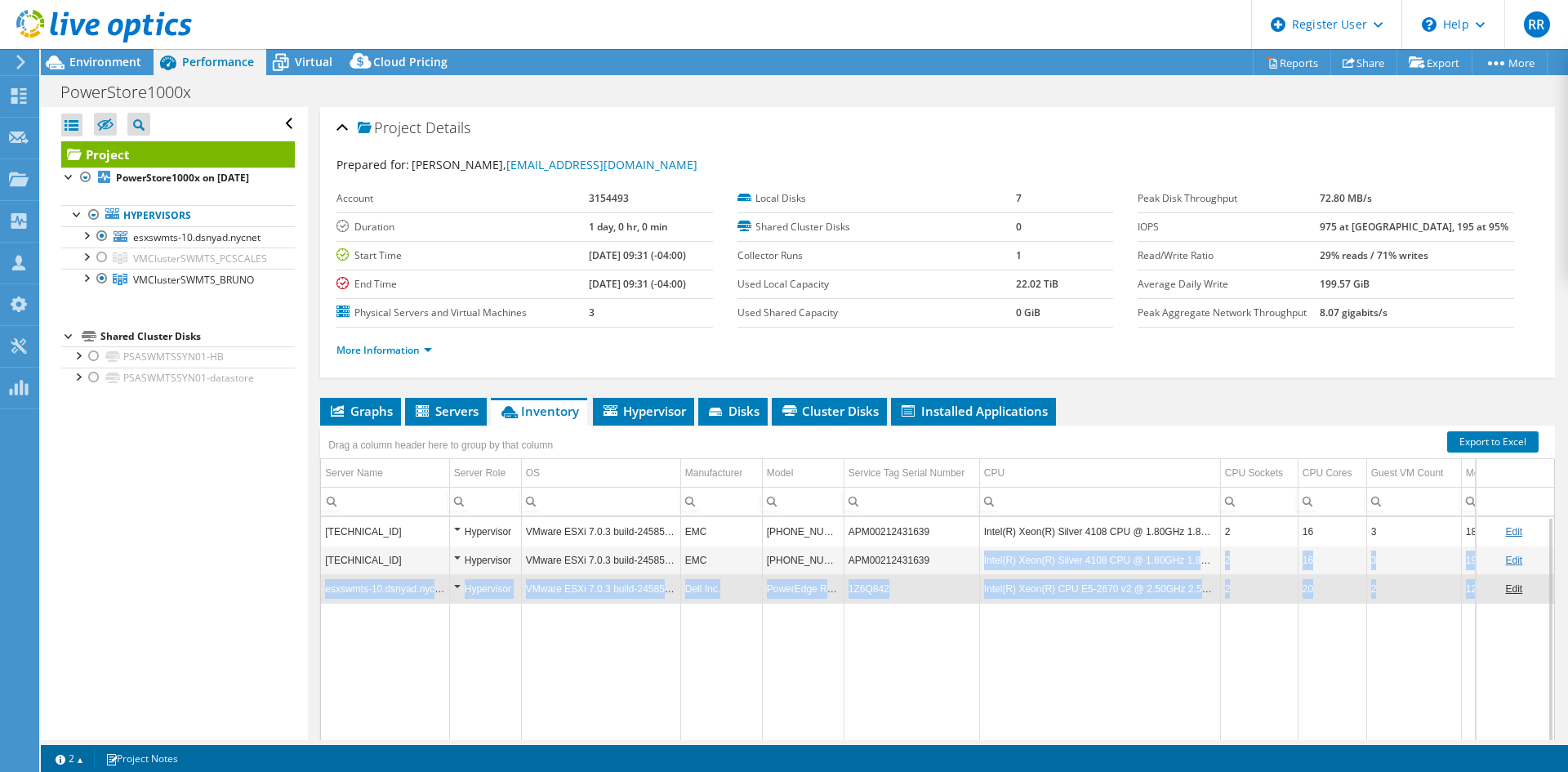
drag, startPoint x: 931, startPoint y: 555, endPoint x: 863, endPoint y: 623, distance: 96.2
click at [863, 623] on tbody "[TECHNICAL_ID] Hypervisor VMware ESXi 7.0.3 build-24585291 EMC [PHONE_NUMBER] A…" at bounding box center [960, 644] width 1278 height 254
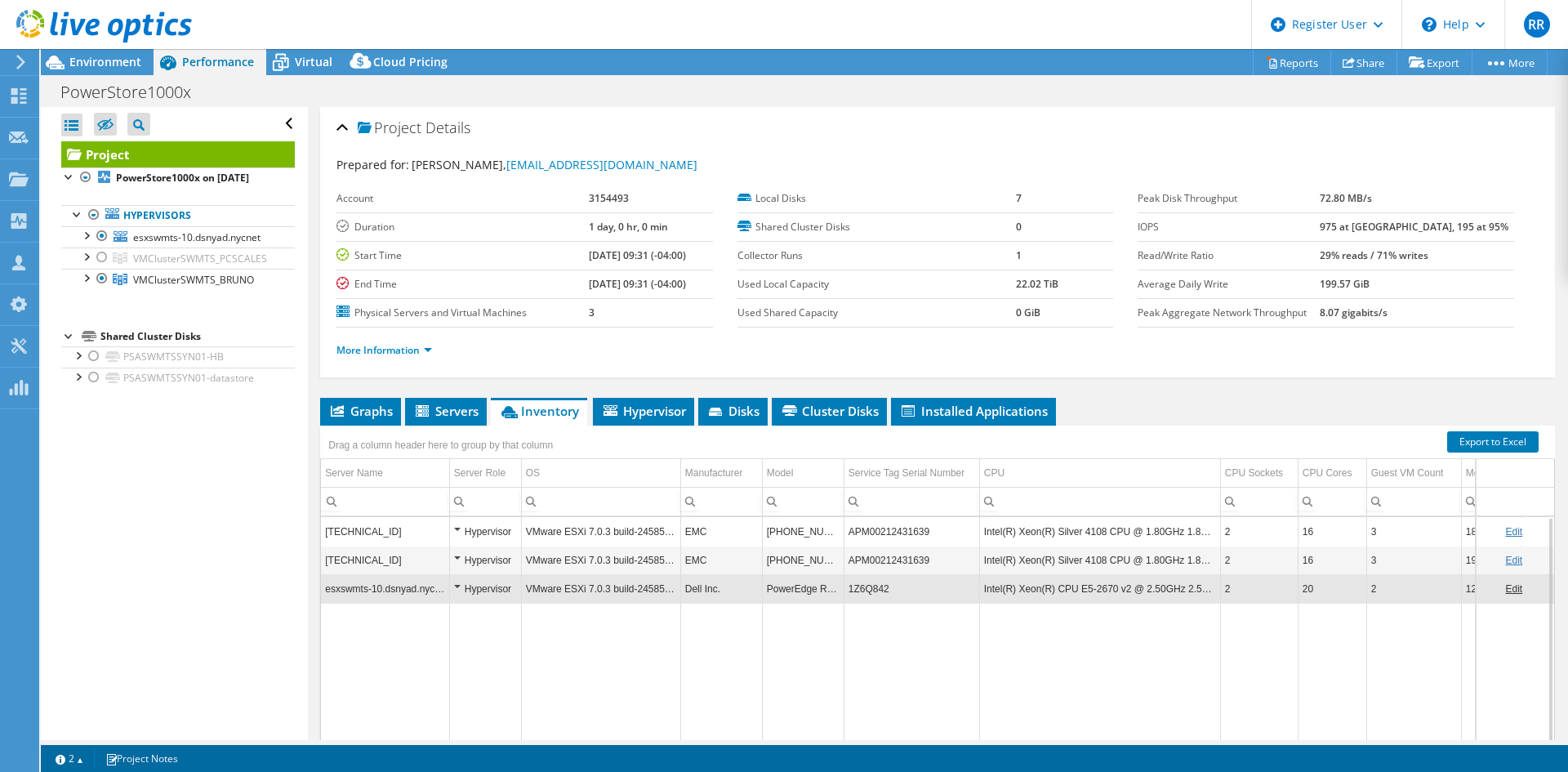
click at [291, 614] on div "Open All Close All Hide Excluded Nodes Project Tree Filter" at bounding box center [173, 423] width 266 height 633
